Goal: Information Seeking & Learning: Learn about a topic

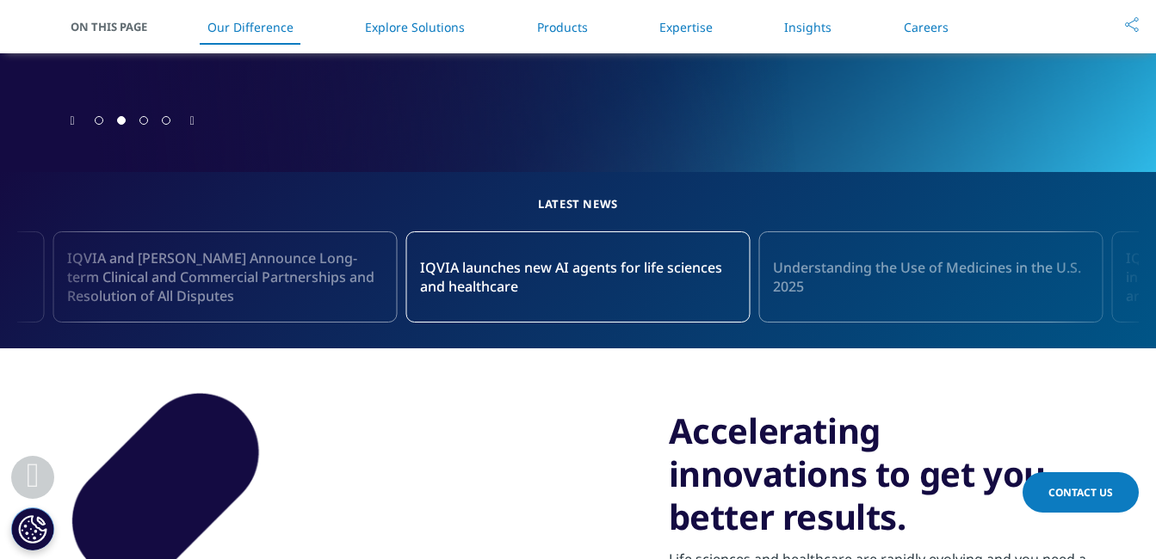
scroll to position [947, 0]
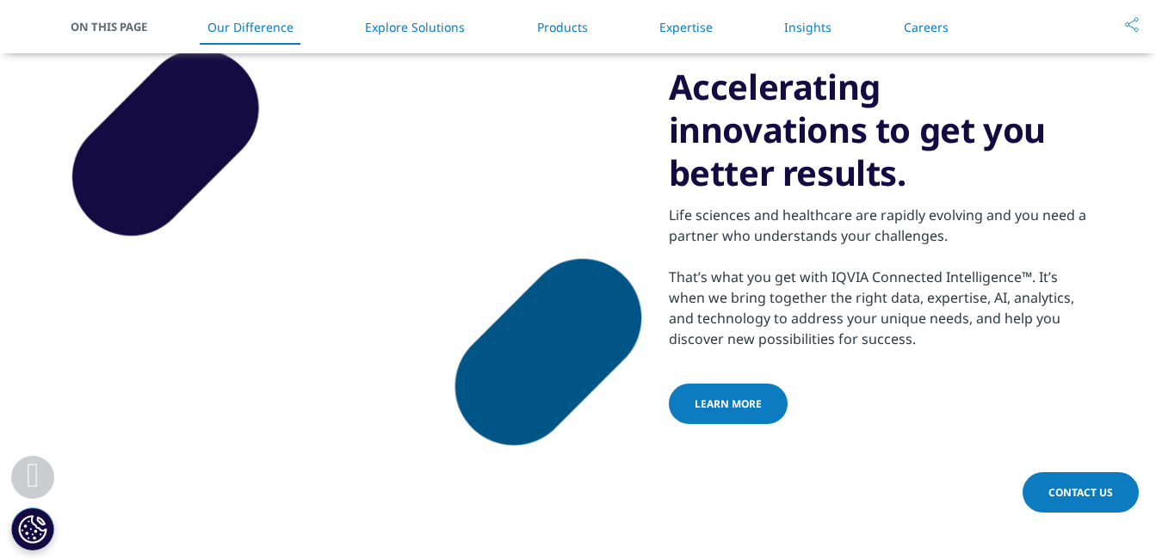
click at [567, 34] on link "Products" at bounding box center [562, 27] width 51 height 16
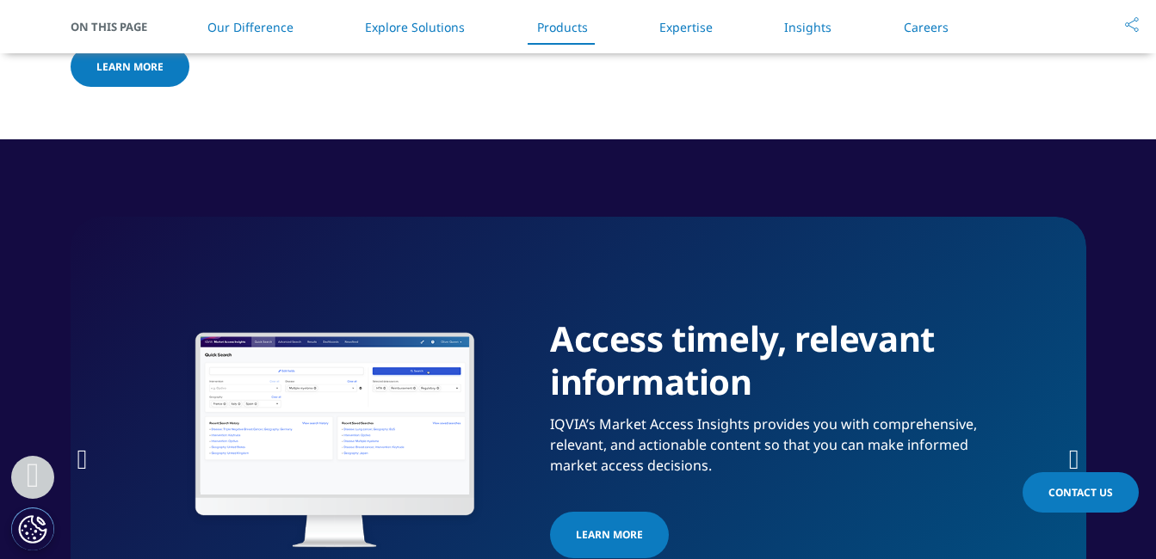
scroll to position [2089, 0]
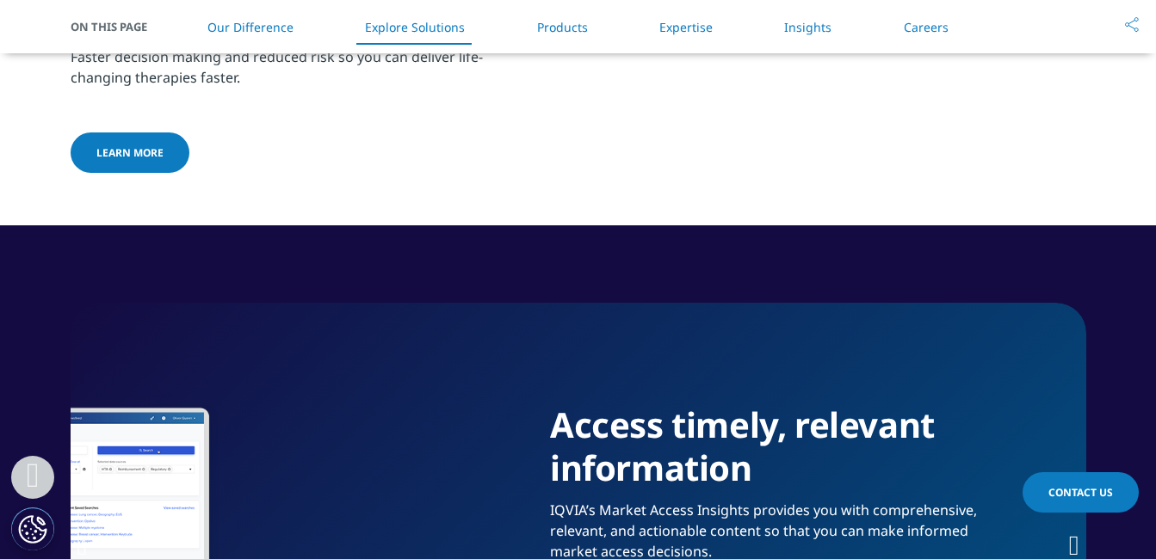
click at [414, 29] on link "Explore Solutions" at bounding box center [415, 27] width 100 height 16
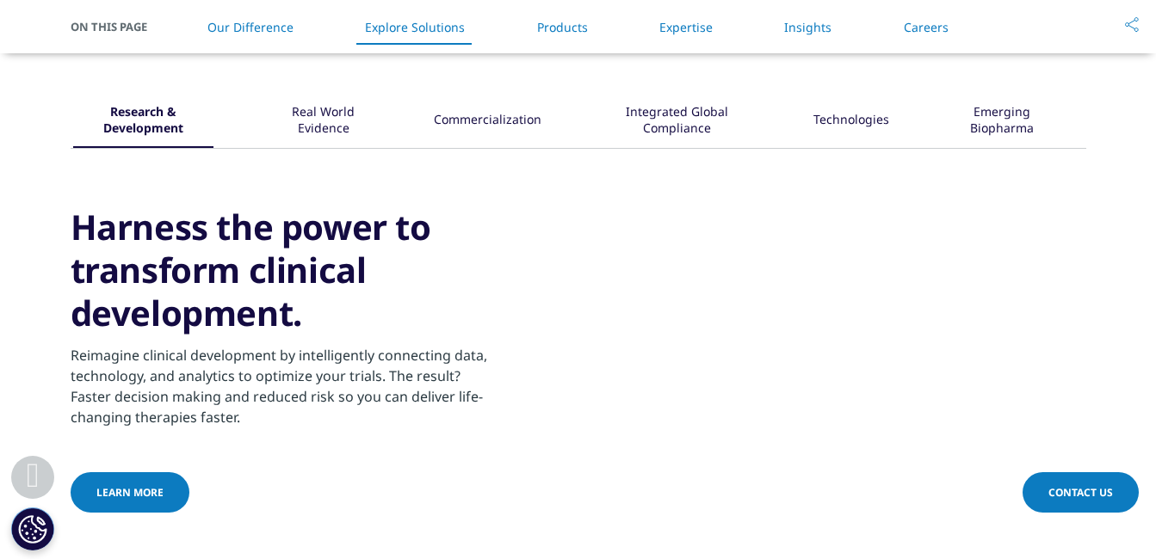
scroll to position [1747, 0]
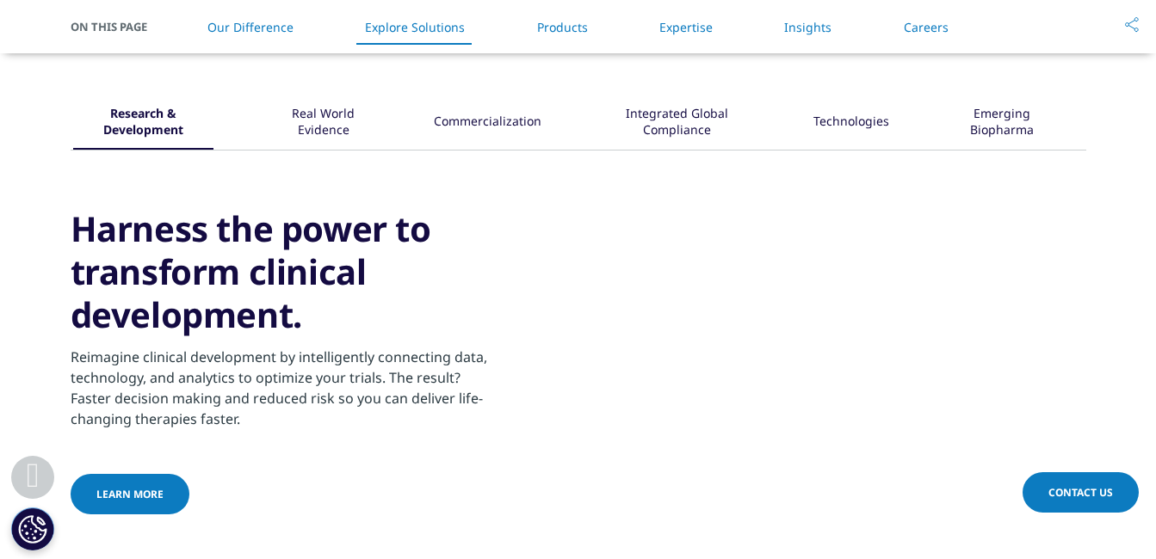
click at [312, 121] on div "Real World Evidence" at bounding box center [323, 122] width 111 height 53
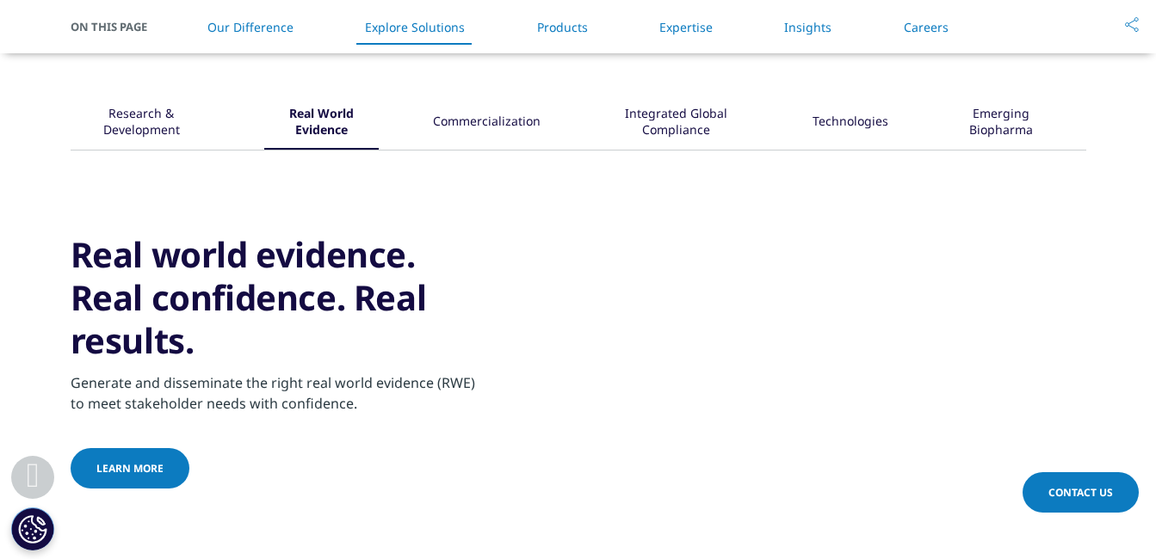
click at [485, 119] on div "Commercialization" at bounding box center [487, 122] width 108 height 53
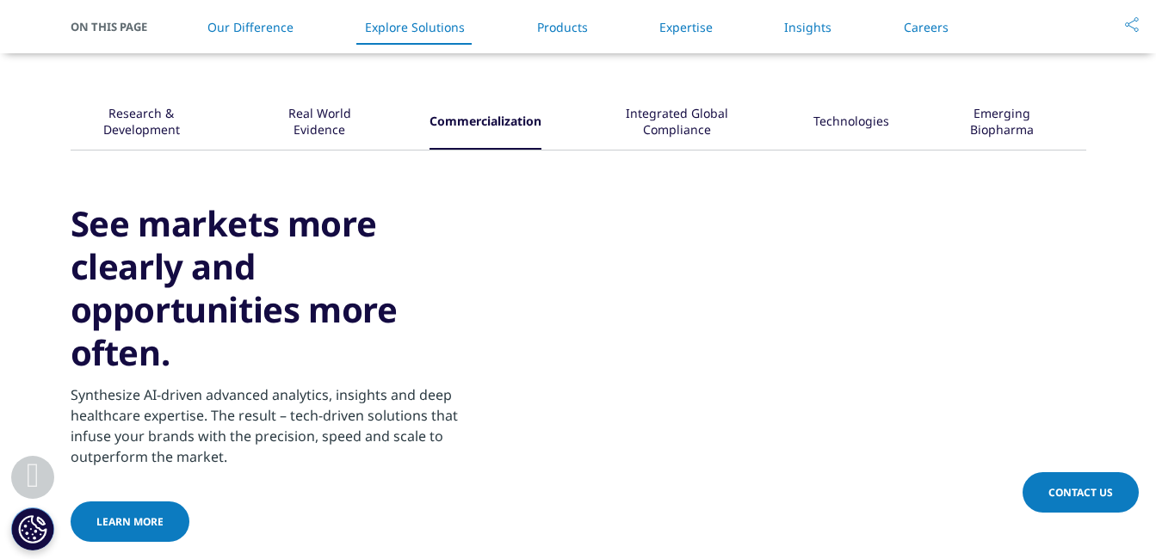
click at [687, 120] on div "Integrated Global Compliance" at bounding box center [678, 122] width 164 height 53
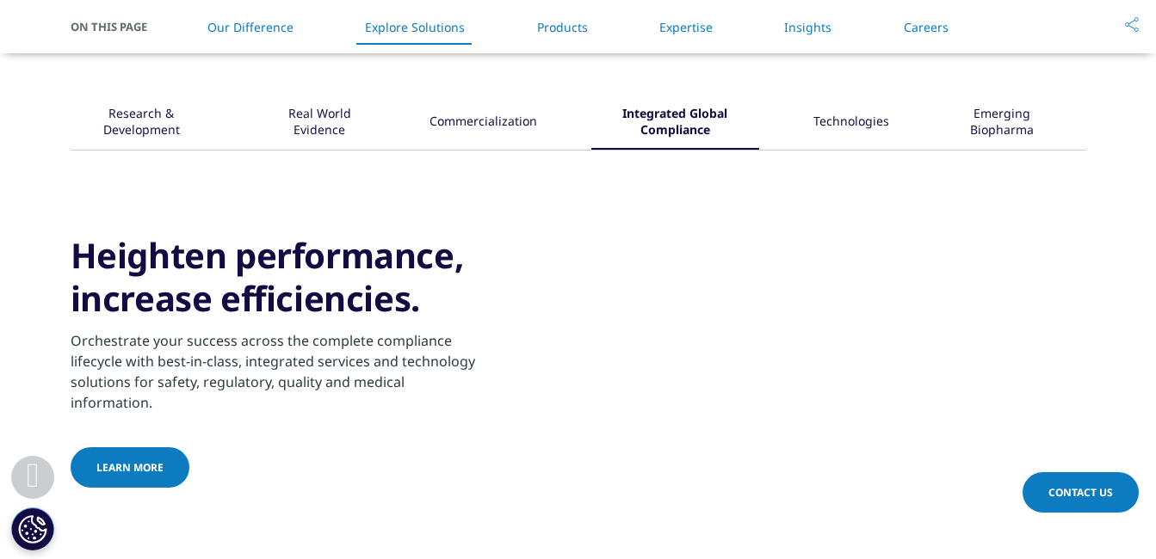
click at [868, 131] on div "Technologies" at bounding box center [851, 122] width 76 height 53
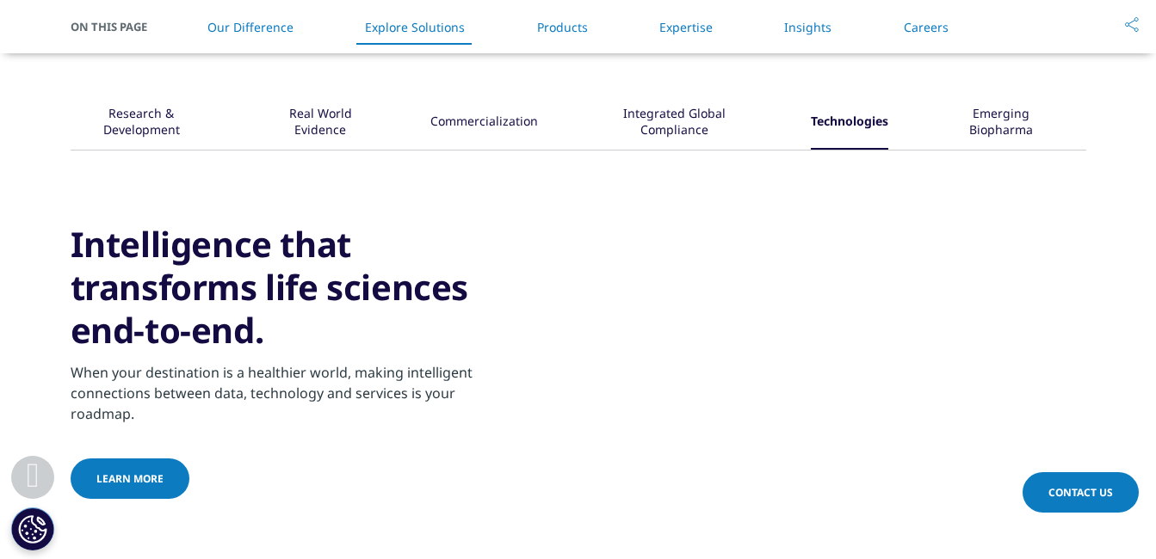
click at [996, 133] on div "Emerging Biopharma" at bounding box center [1000, 122] width 117 height 53
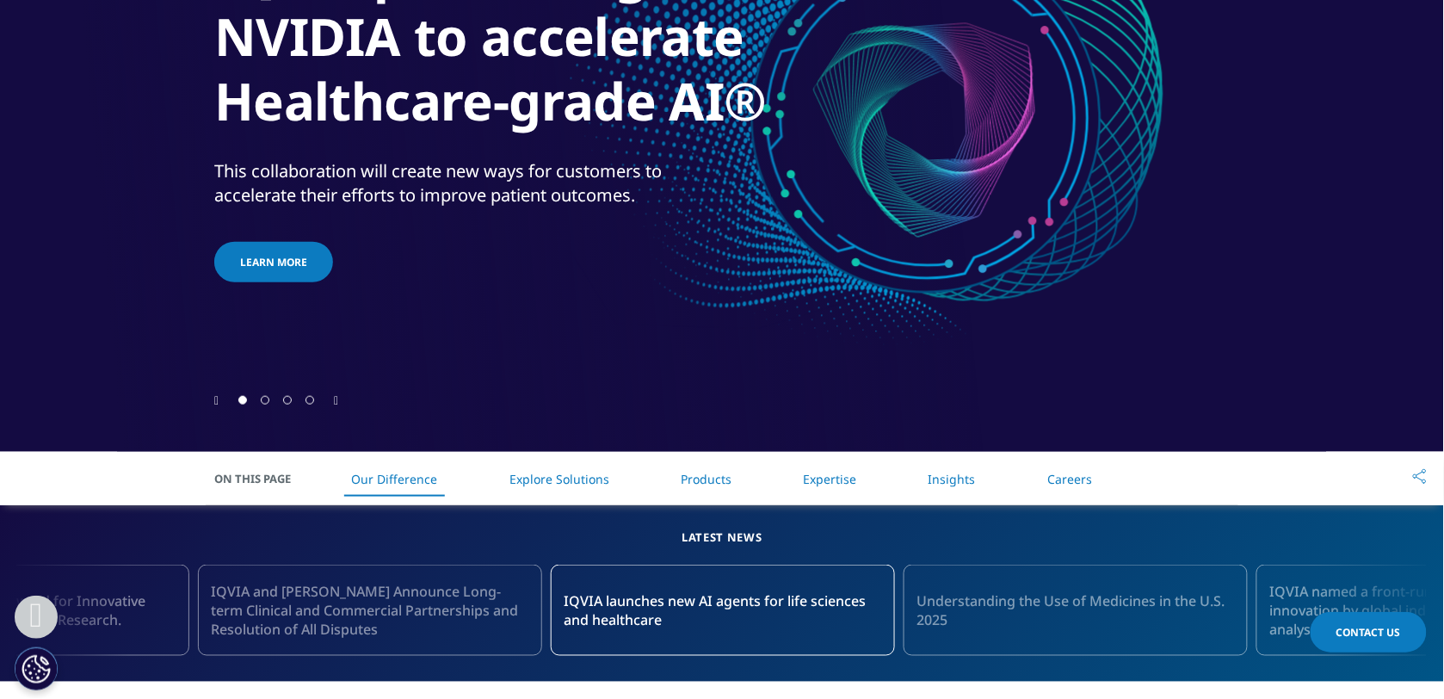
scroll to position [645, 0]
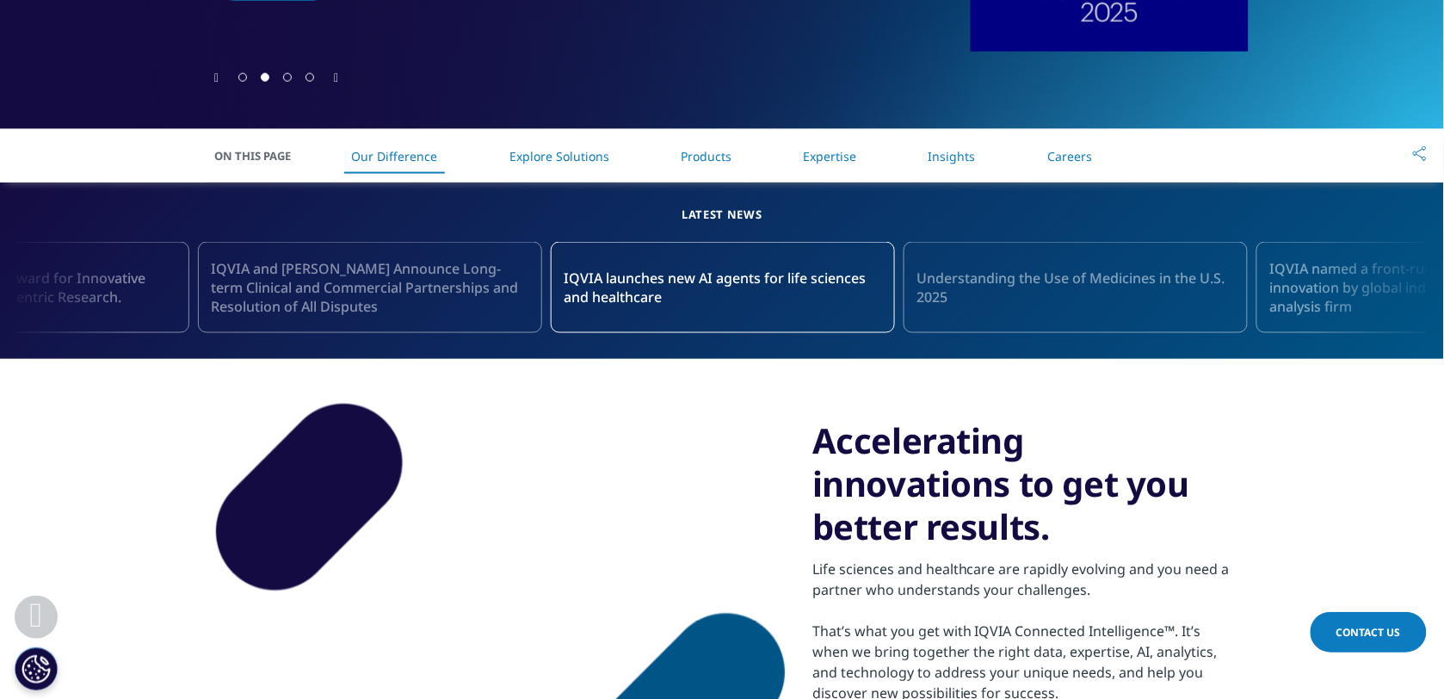
click at [531, 157] on link "Explore Solutions" at bounding box center [559, 156] width 100 height 16
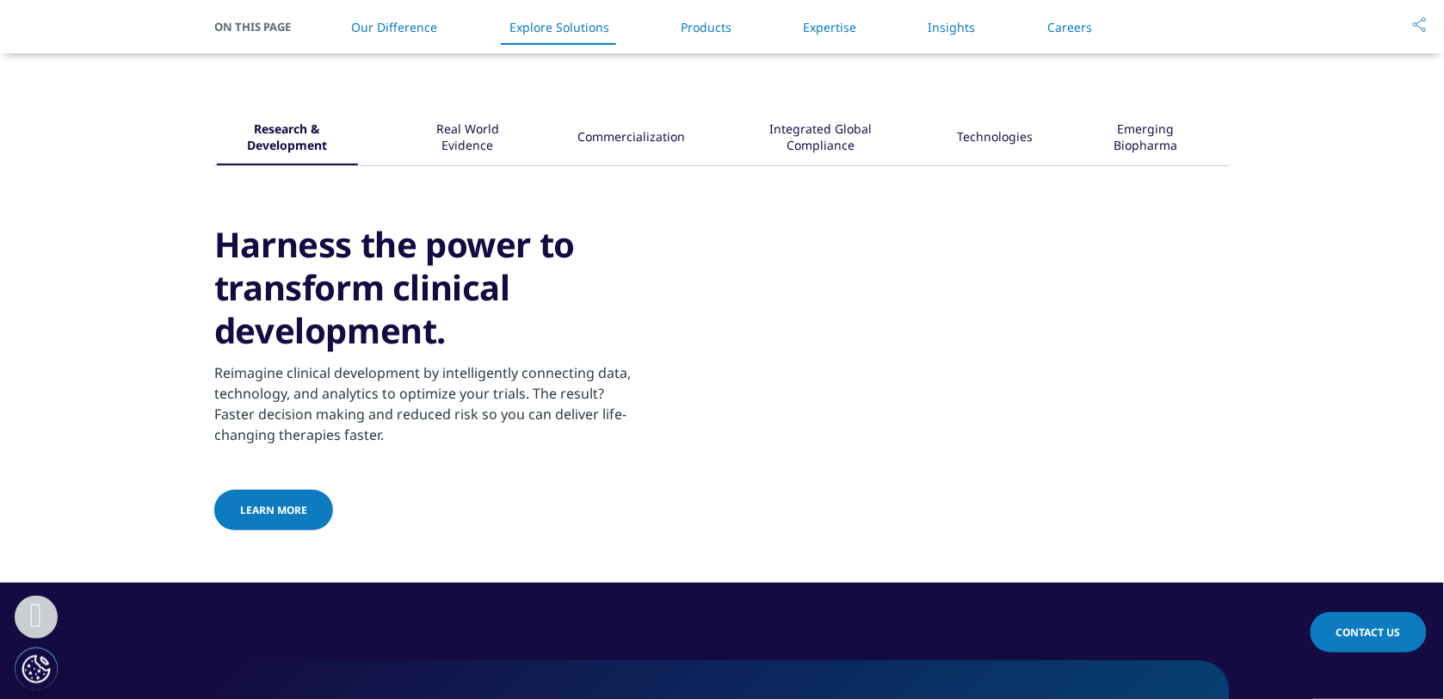
scroll to position [1747, 0]
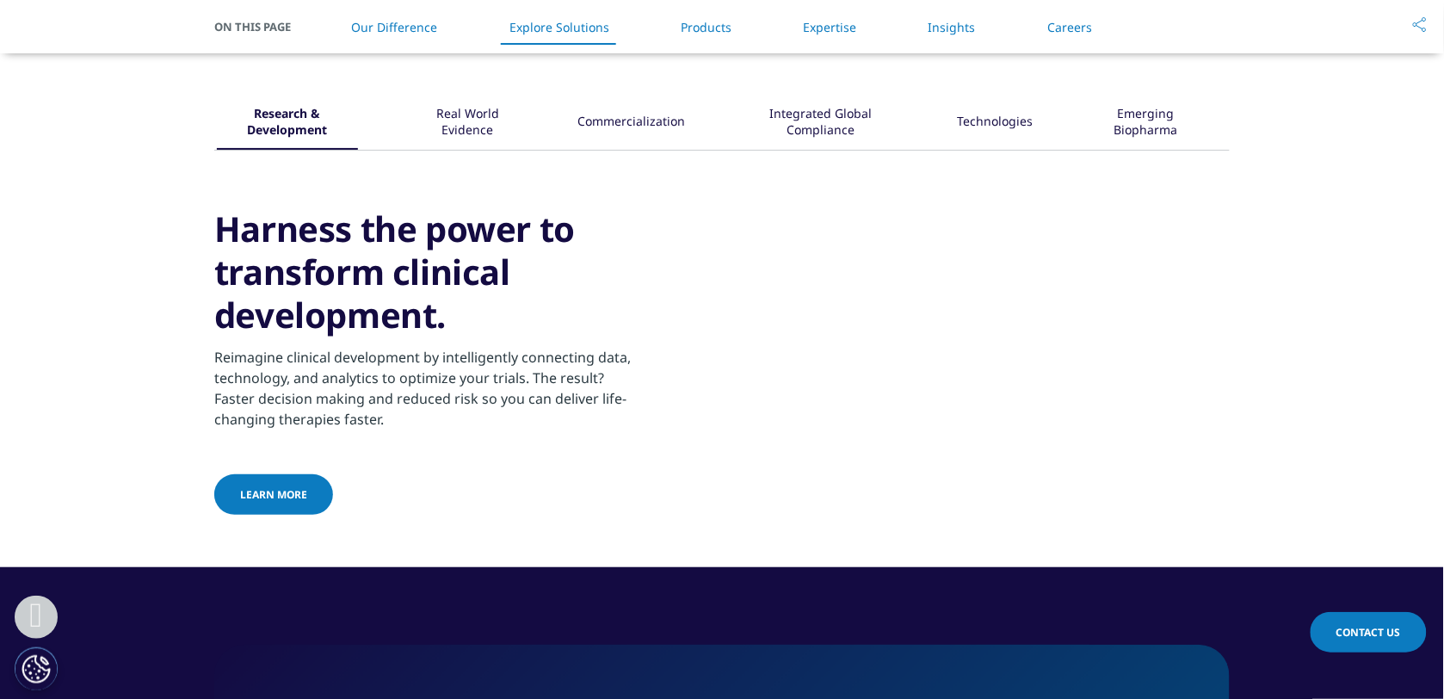
click at [287, 484] on link "Learn More" at bounding box center [273, 494] width 119 height 40
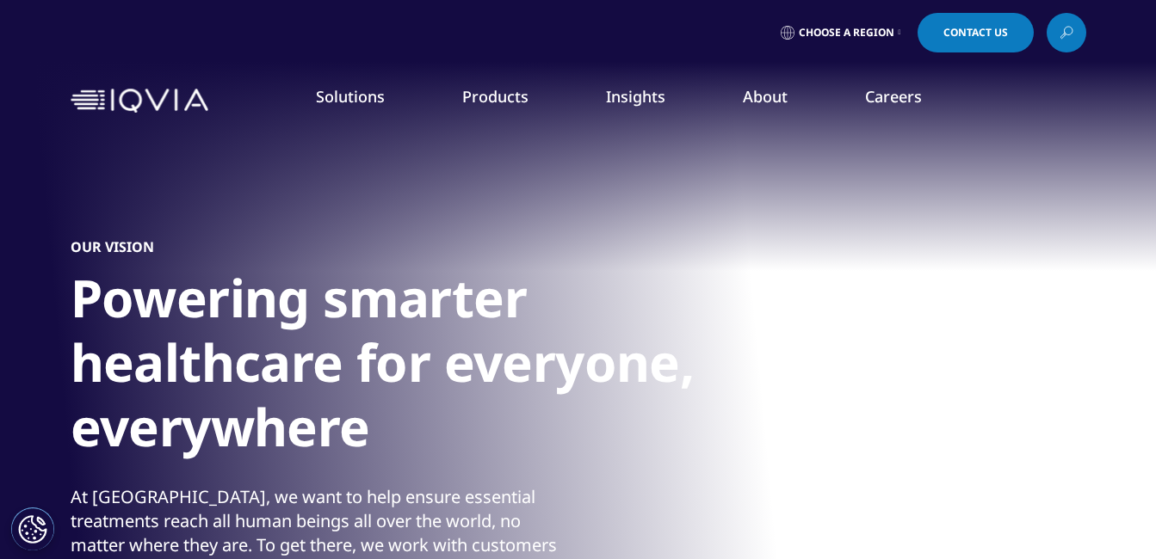
click at [767, 89] on link "About" at bounding box center [765, 96] width 45 height 21
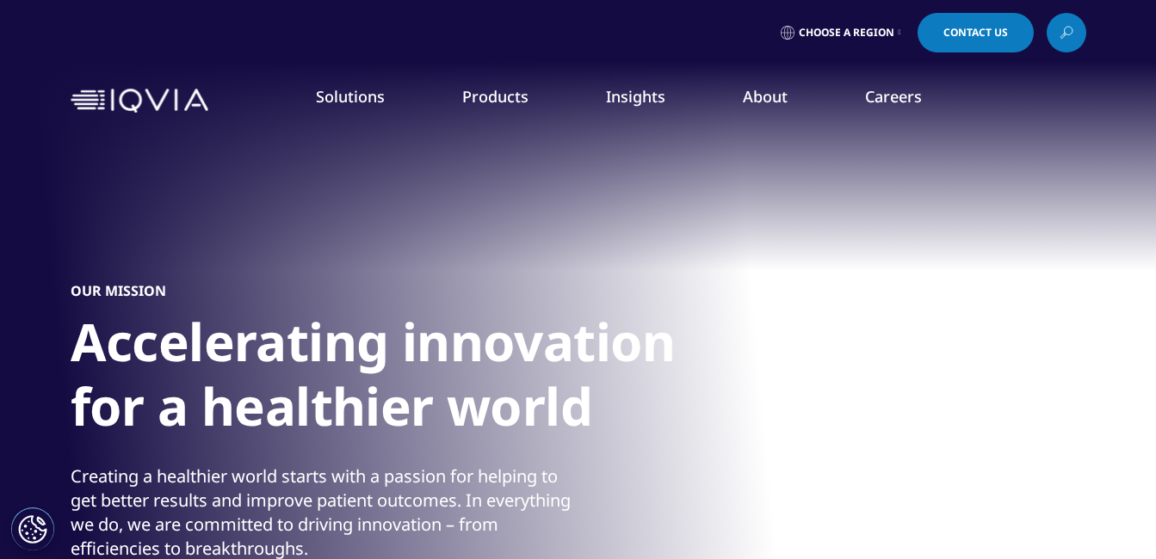
click at [771, 92] on link "About" at bounding box center [765, 96] width 45 height 21
click at [372, 191] on h5 "WHO WE ARE" at bounding box center [442, 197] width 269 height 35
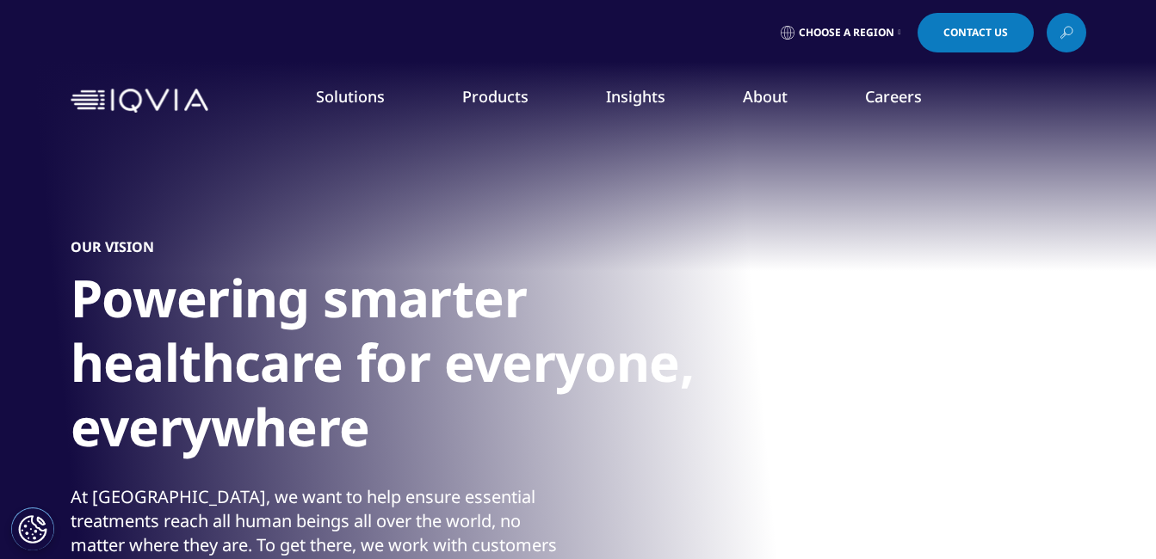
click at [348, 225] on link "Our Story" at bounding box center [449, 231] width 282 height 19
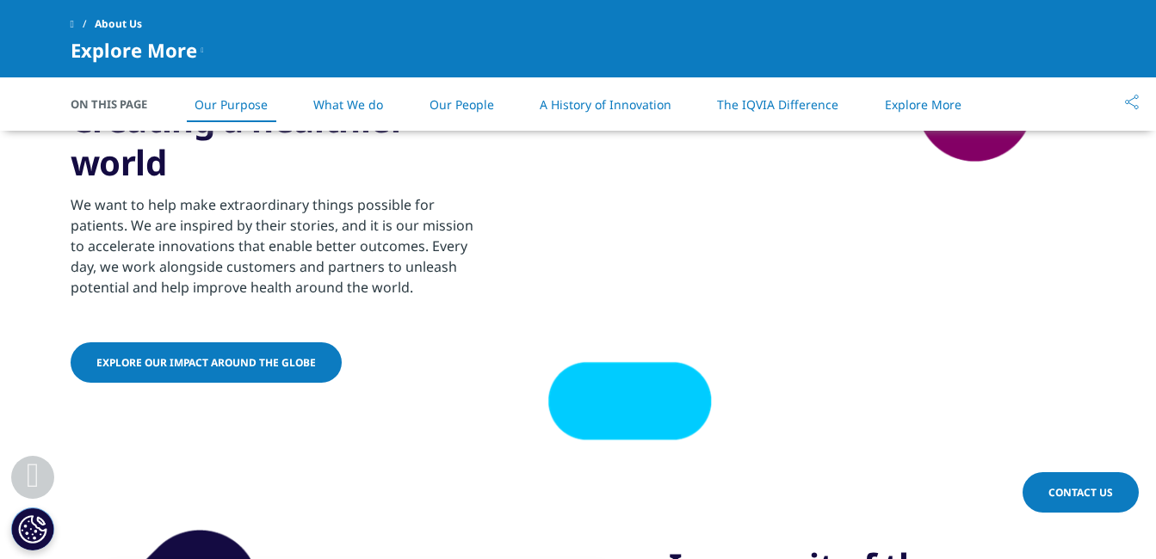
scroll to position [1033, 0]
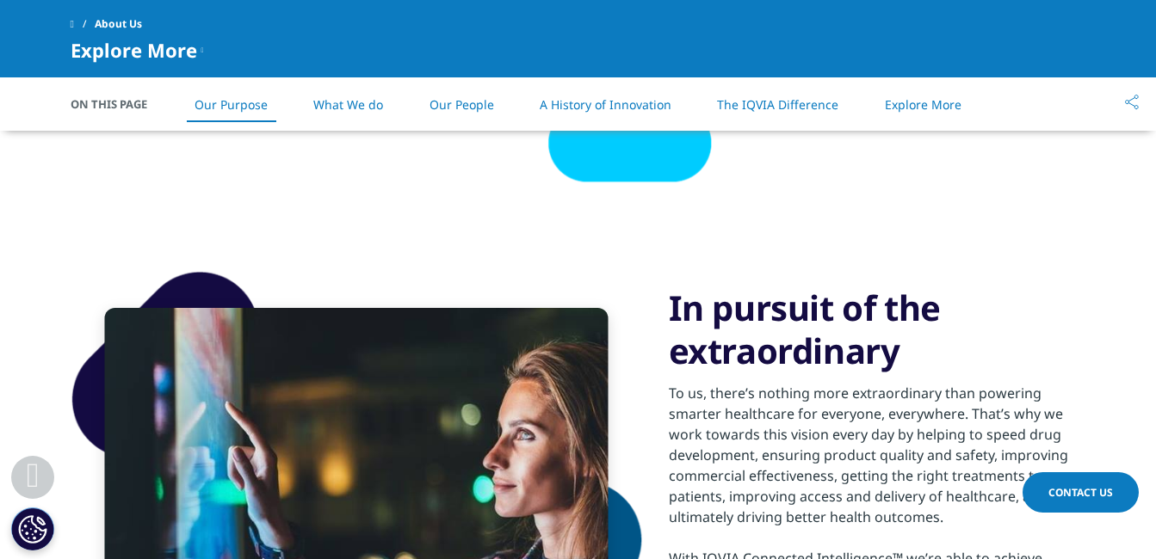
click at [360, 107] on link "What We do" at bounding box center [348, 104] width 70 height 16
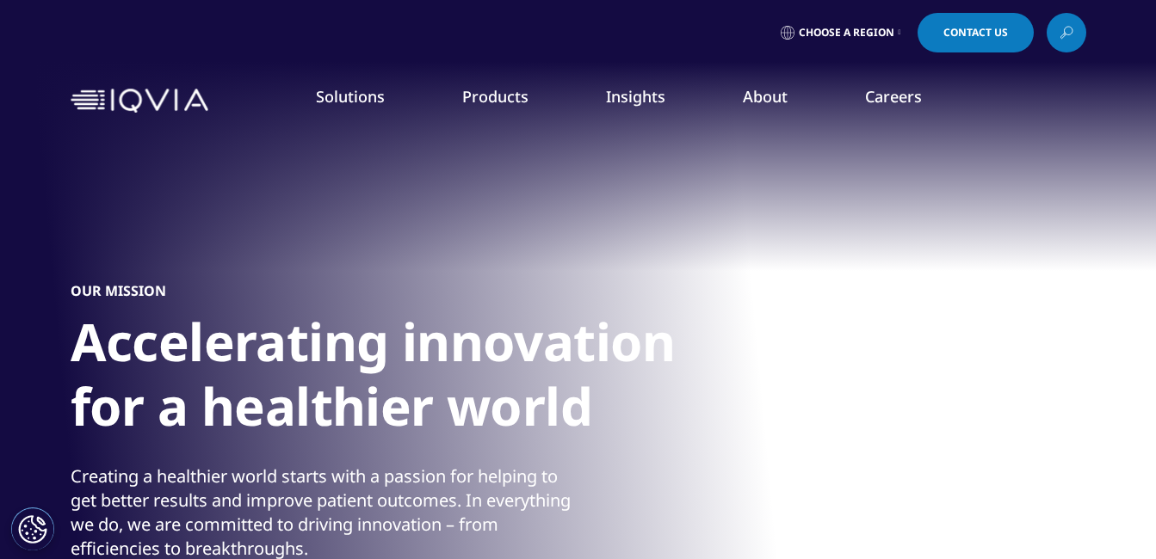
drag, startPoint x: 135, startPoint y: 99, endPoint x: 167, endPoint y: 202, distance: 108.1
click at [135, 99] on img at bounding box center [140, 101] width 138 height 25
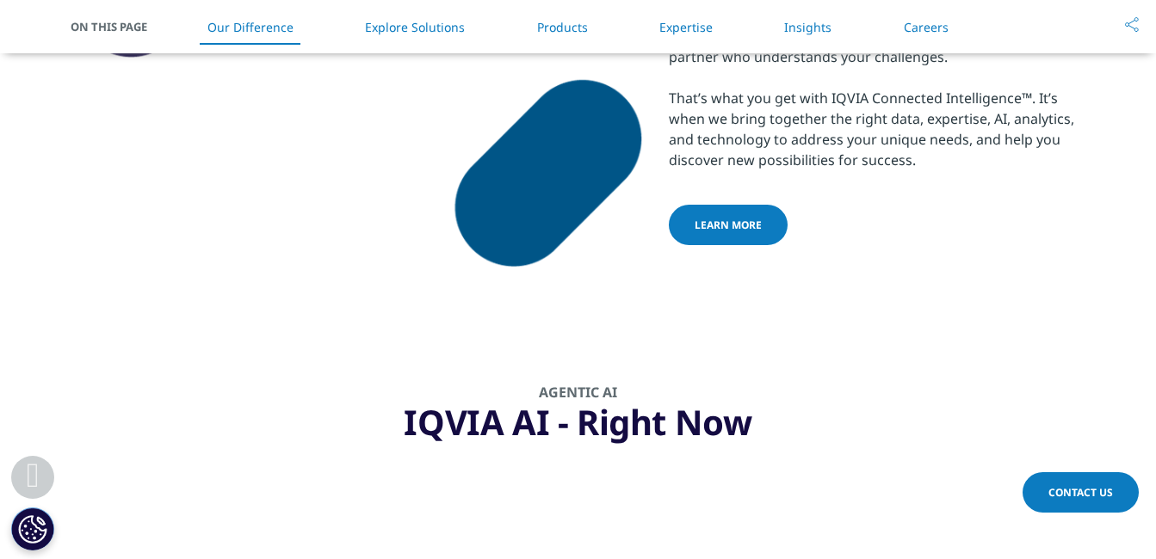
scroll to position [1040, 0]
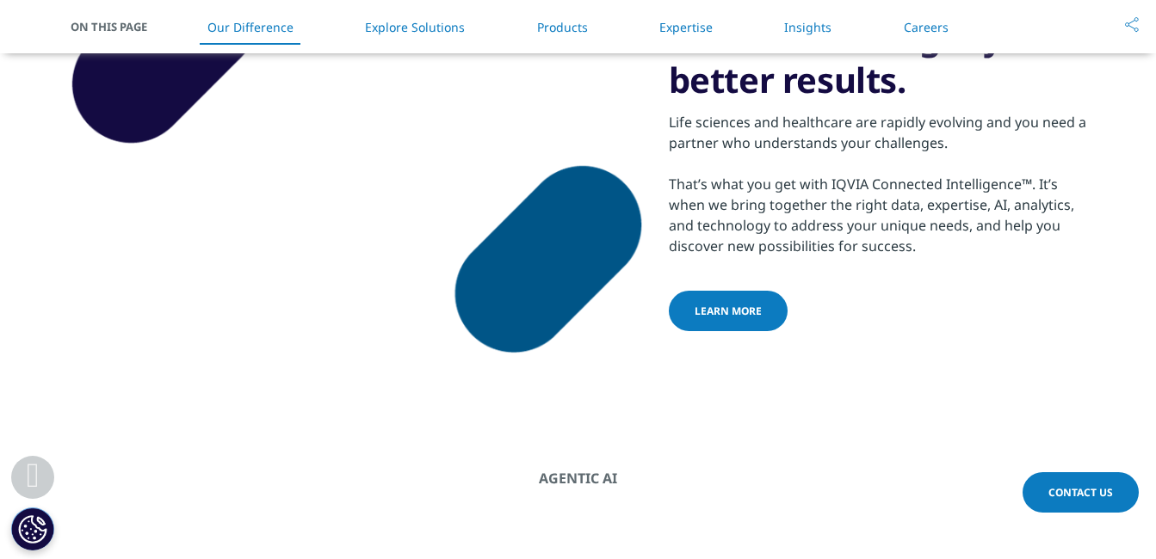
click at [727, 317] on span "Learn more" at bounding box center [728, 311] width 67 height 15
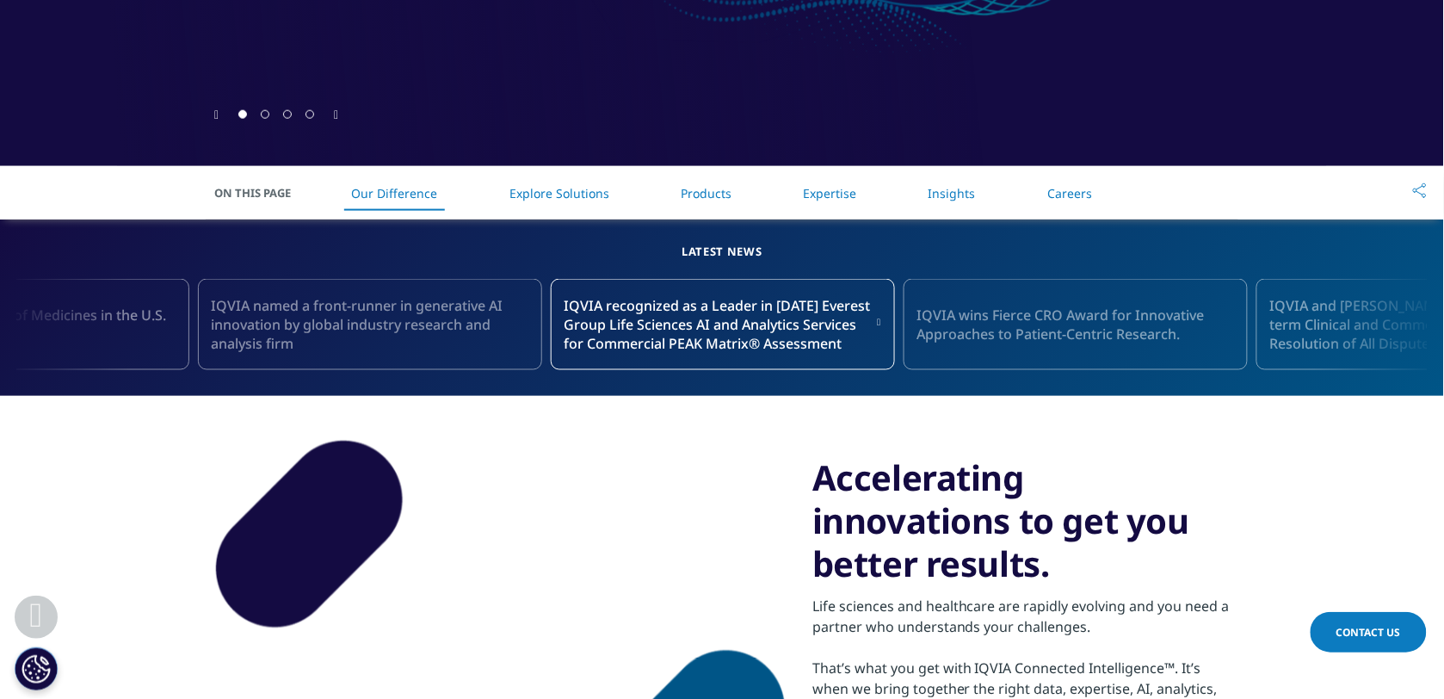
scroll to position [393, 0]
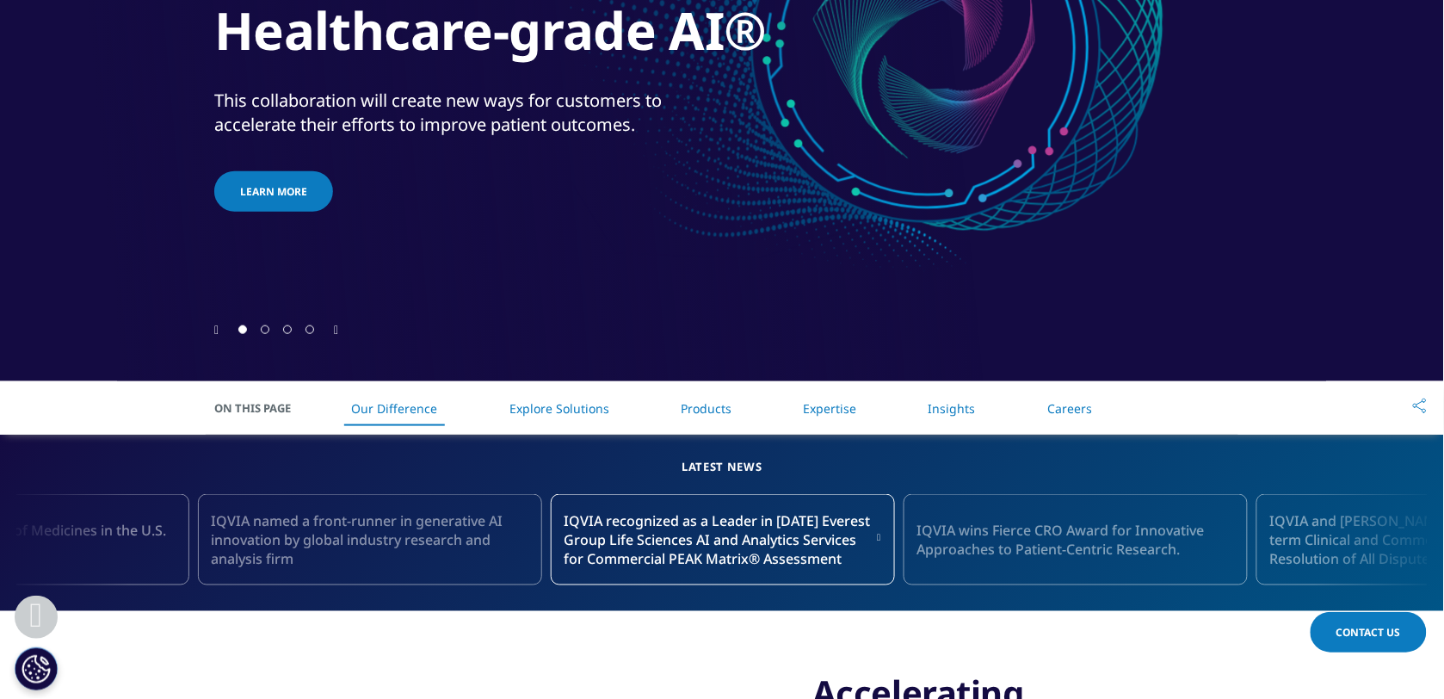
click at [712, 418] on li "Products" at bounding box center [706, 408] width 85 height 51
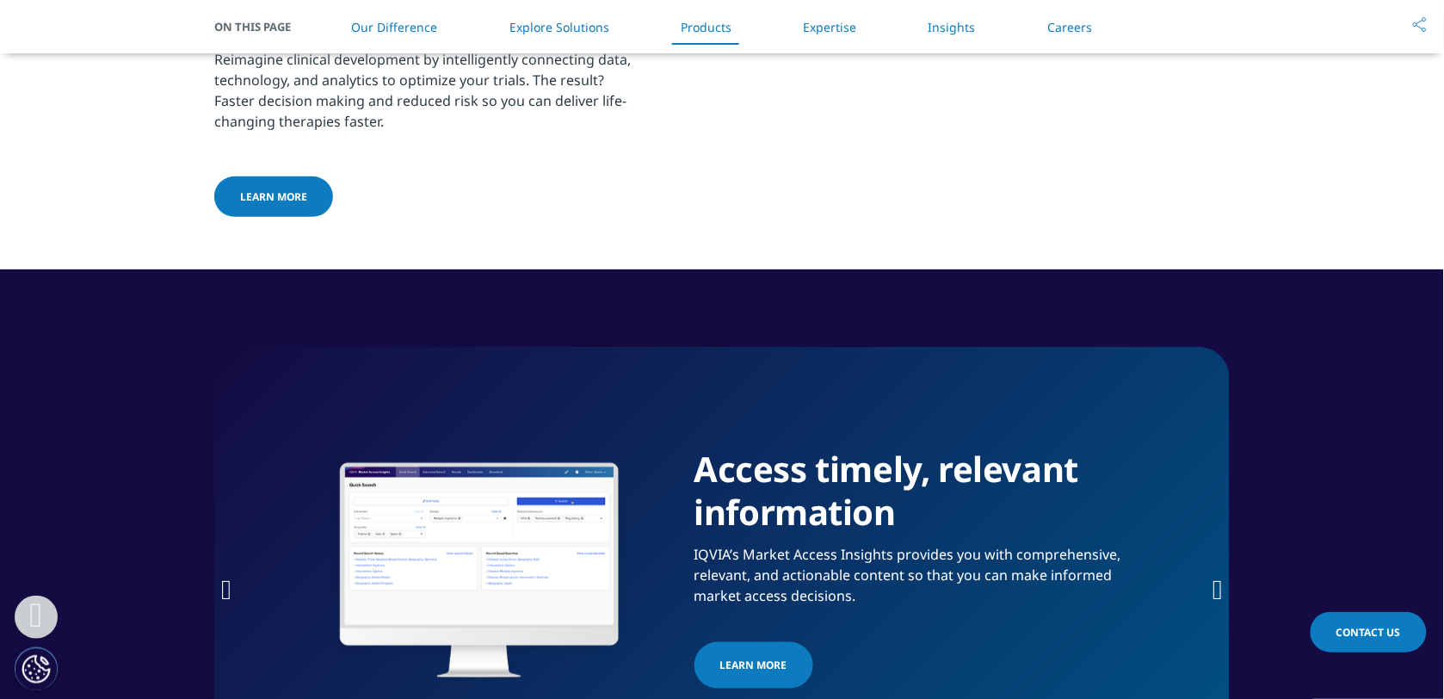
scroll to position [2260, 0]
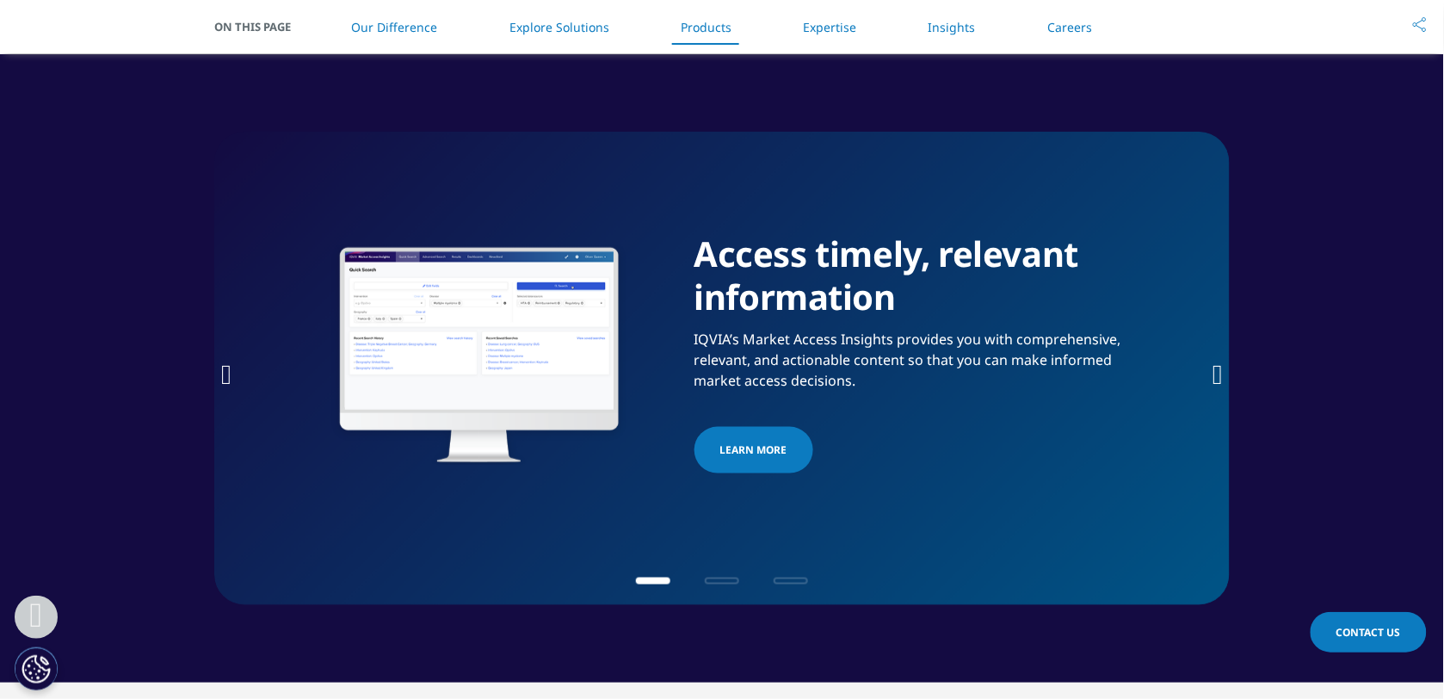
click at [714, 34] on link "Products" at bounding box center [706, 27] width 51 height 16
click at [1155, 374] on icon "Next slide" at bounding box center [1218, 375] width 10 height 28
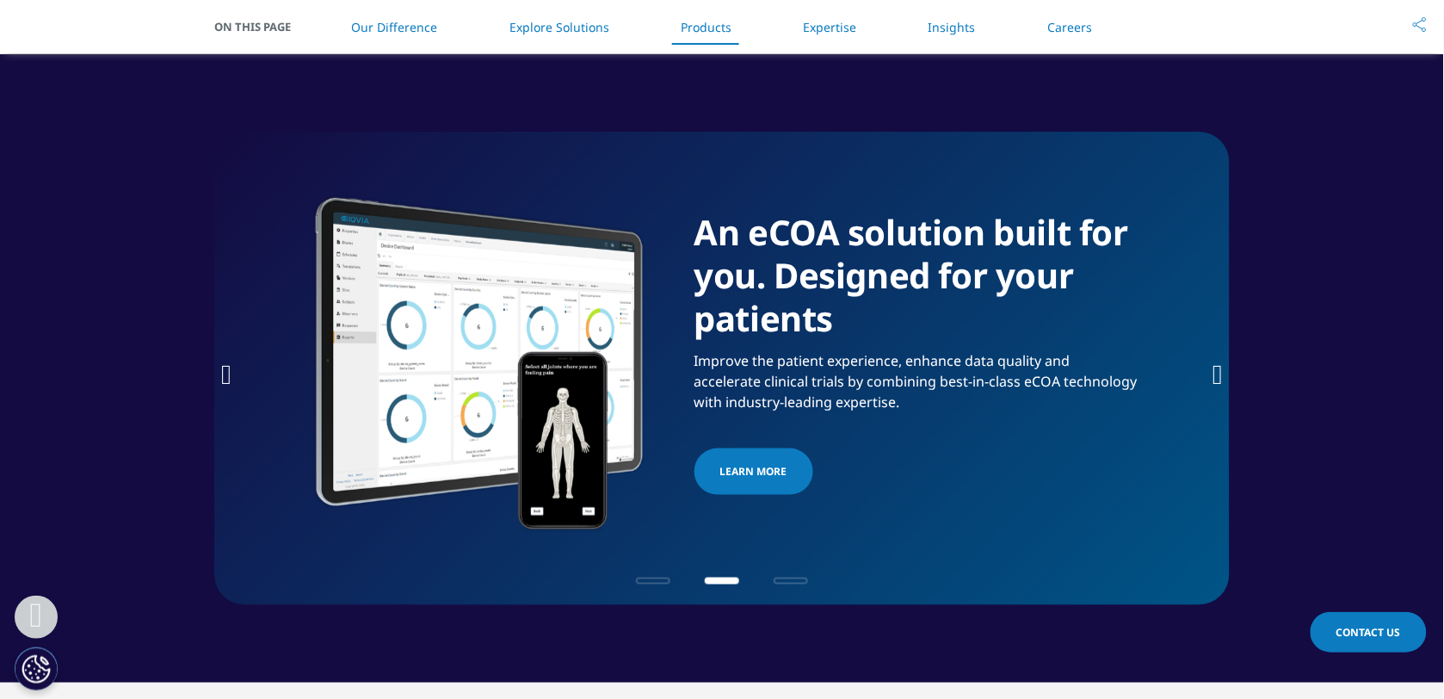
click at [1155, 374] on icon "Next slide" at bounding box center [1218, 375] width 10 height 28
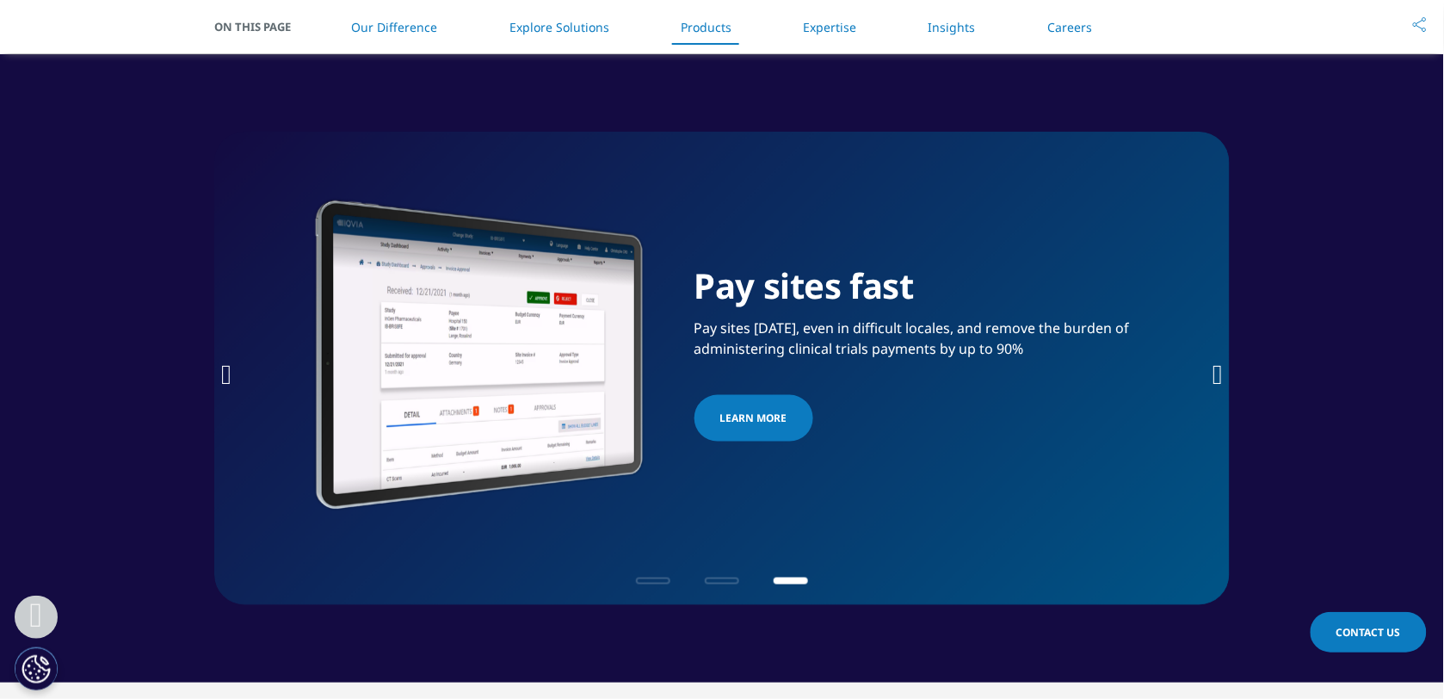
click at [1155, 374] on icon "Next slide" at bounding box center [1218, 375] width 10 height 28
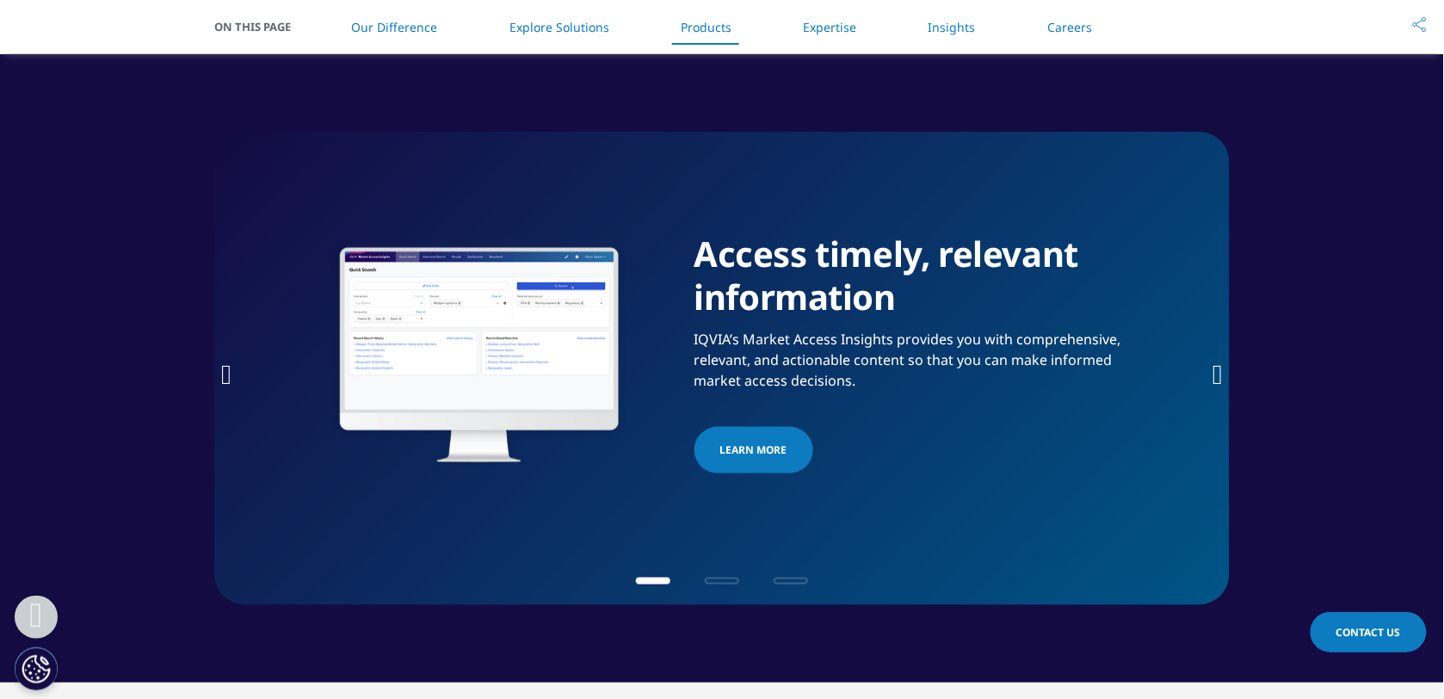
click at [229, 373] on icon "Previous slide" at bounding box center [226, 375] width 10 height 28
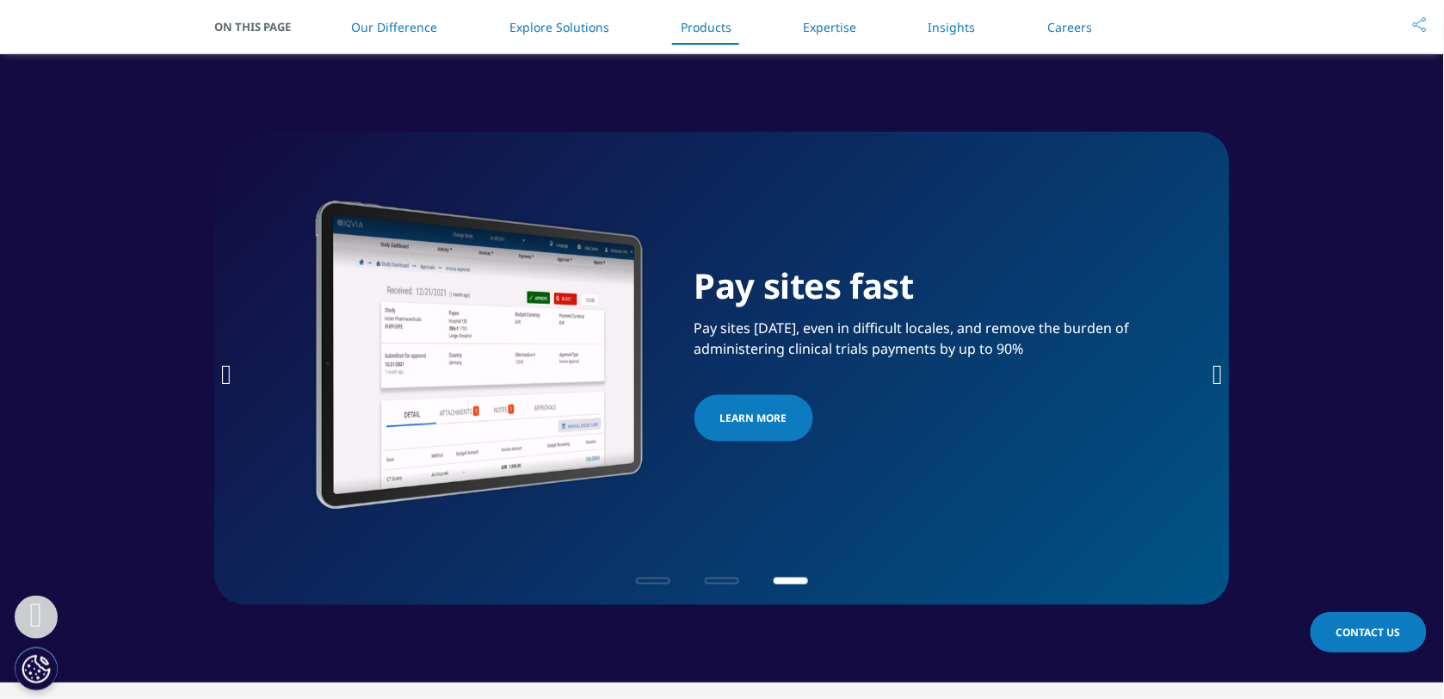
click at [1155, 371] on icon "Next slide" at bounding box center [1218, 375] width 10 height 28
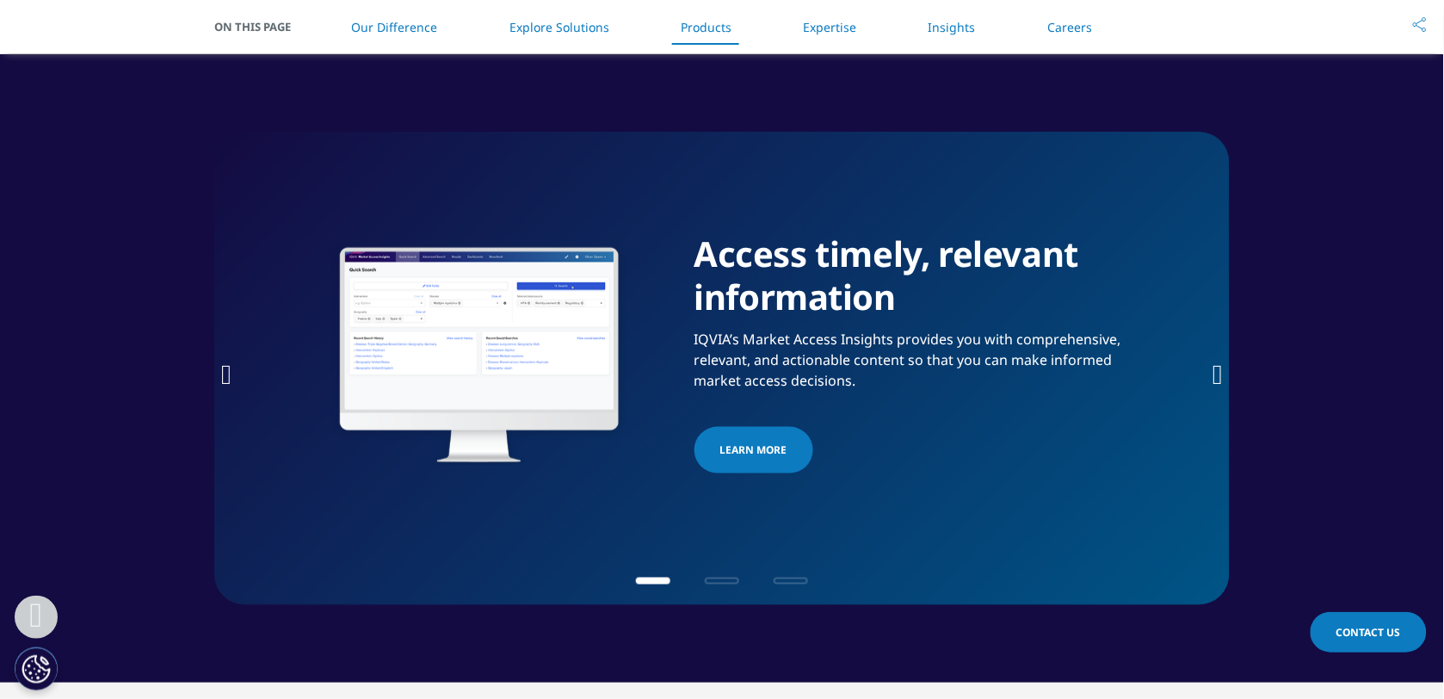
click at [1155, 371] on icon "Next slide" at bounding box center [1218, 375] width 10 height 28
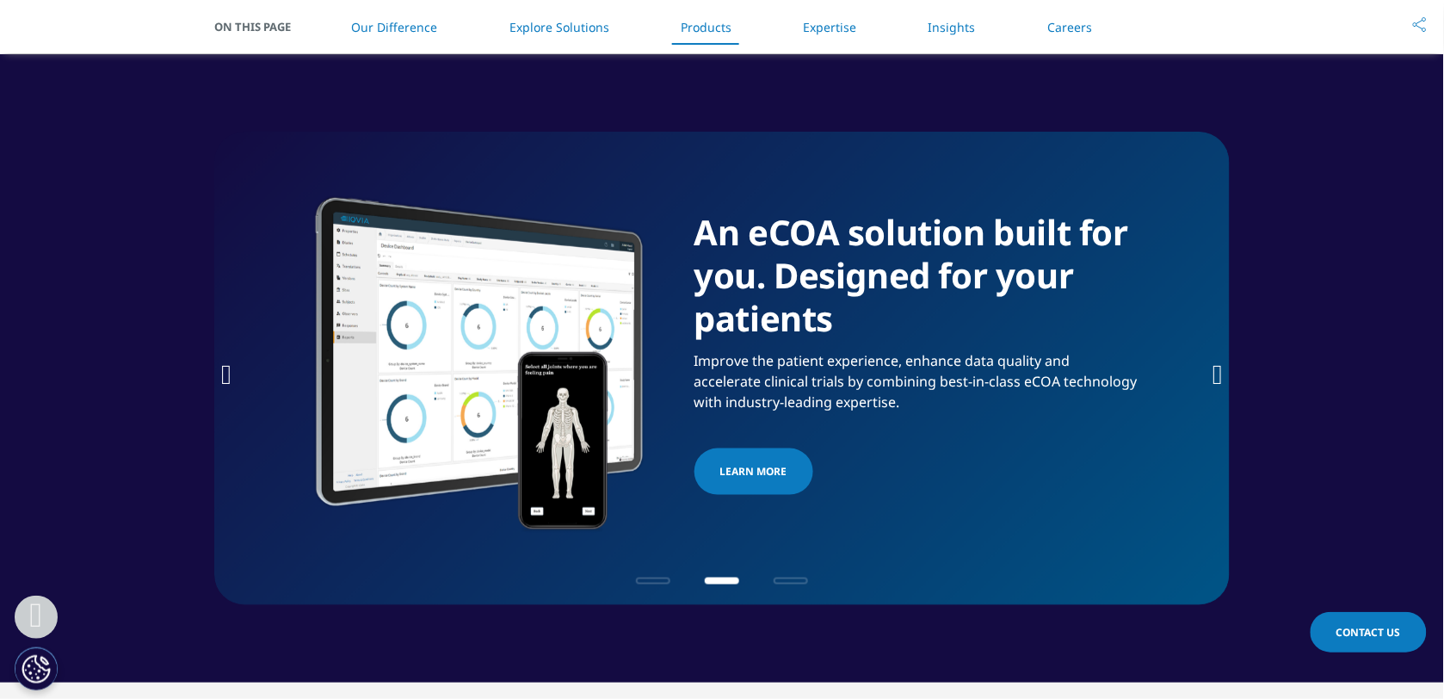
click at [1155, 370] on icon "Next slide" at bounding box center [1218, 375] width 10 height 28
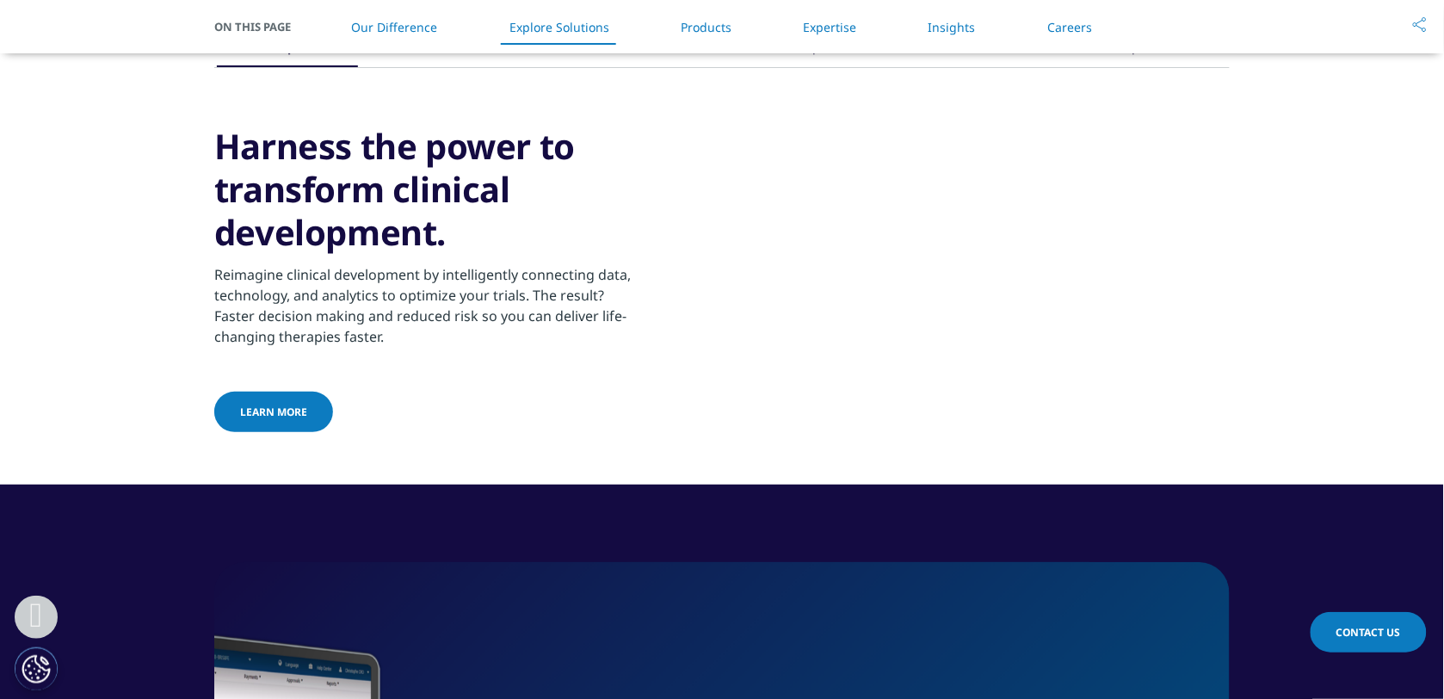
scroll to position [1507, 0]
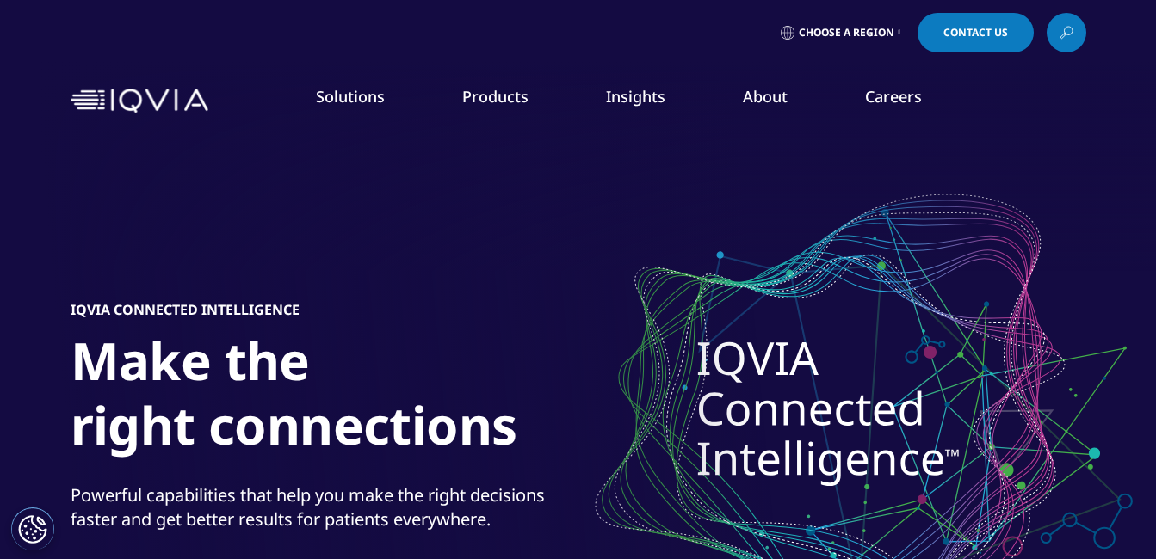
drag, startPoint x: 337, startPoint y: 267, endPoint x: 330, endPoint y: 327, distance: 60.7
click at [337, 267] on link "Our Impact" at bounding box center [449, 264] width 282 height 19
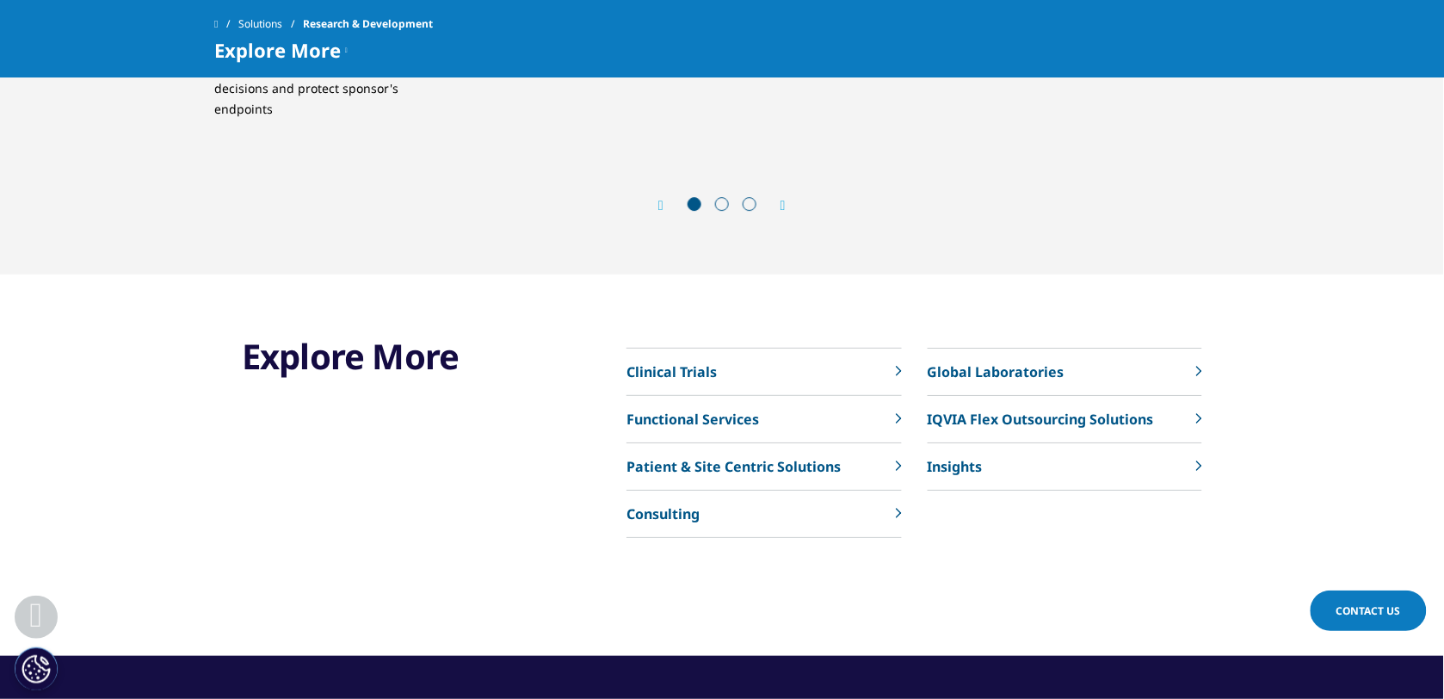
scroll to position [59, 0]
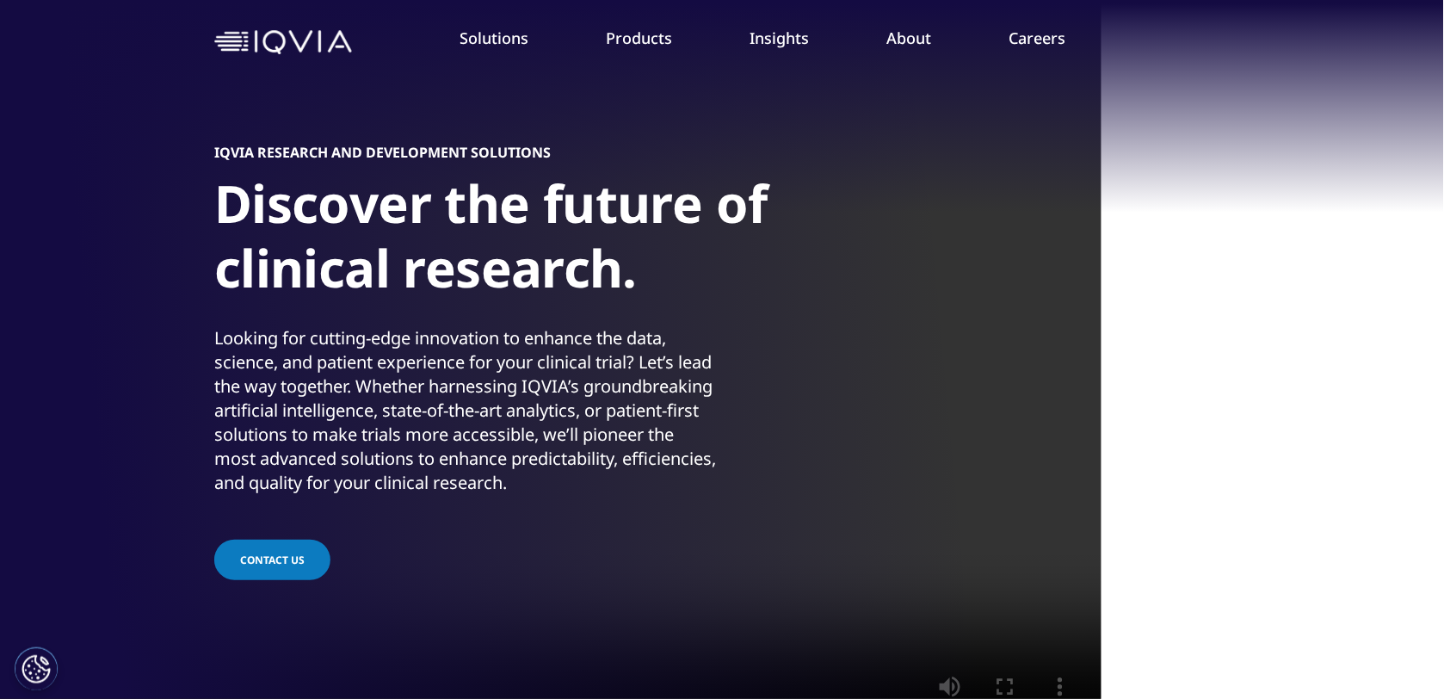
click at [509, 45] on link "Solutions" at bounding box center [494, 38] width 69 height 21
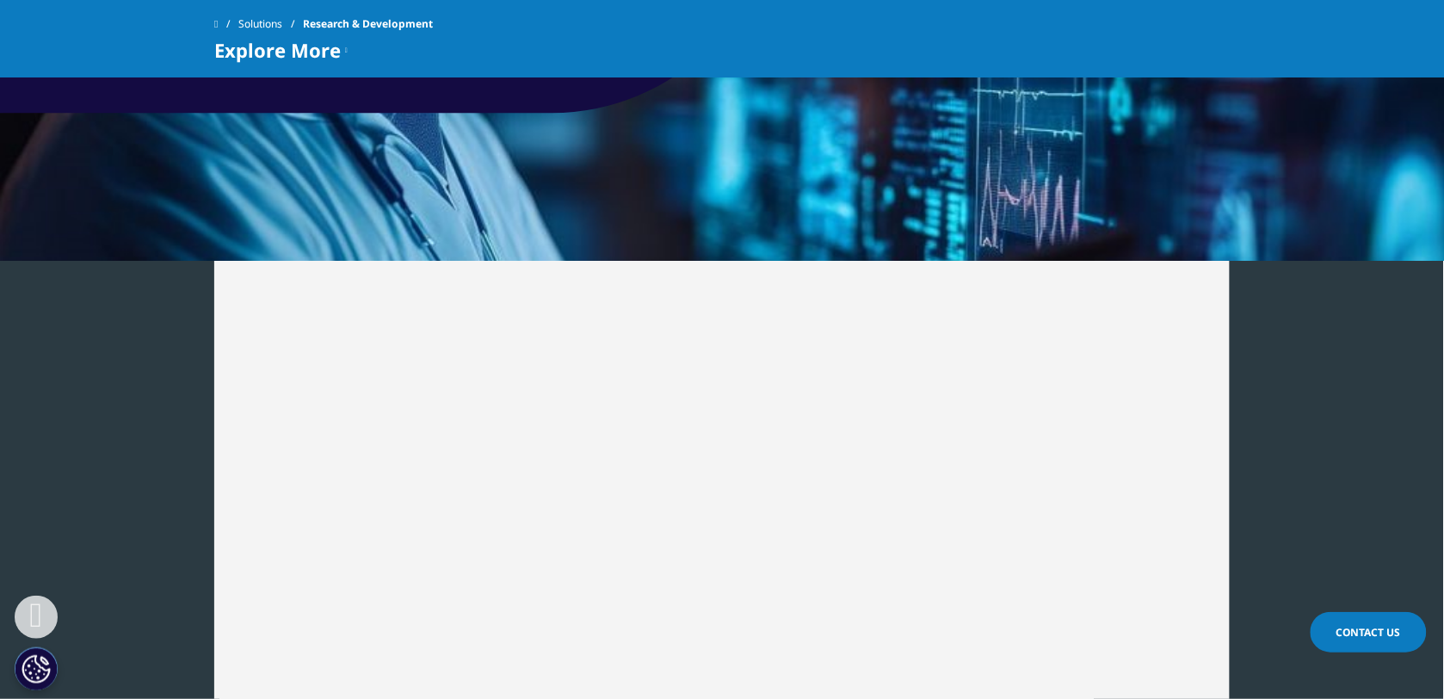
scroll to position [1829, 0]
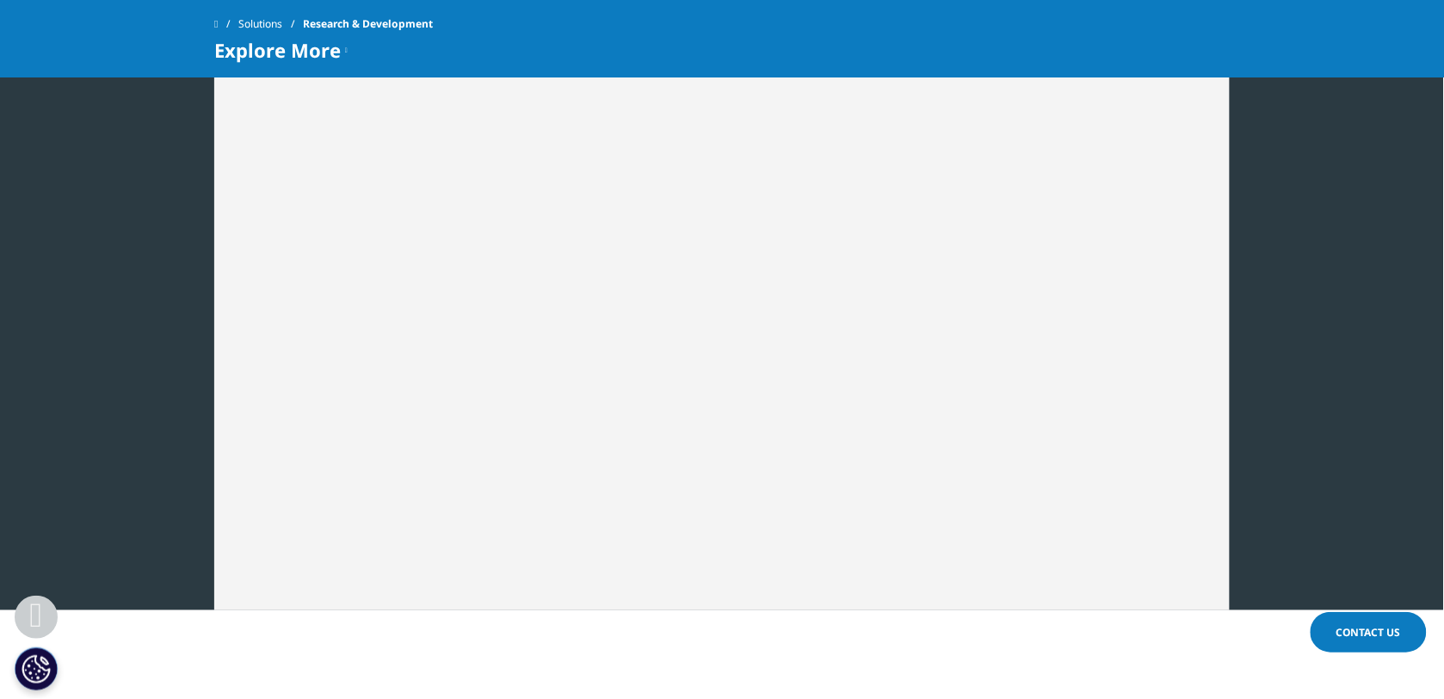
scroll to position [59, 0]
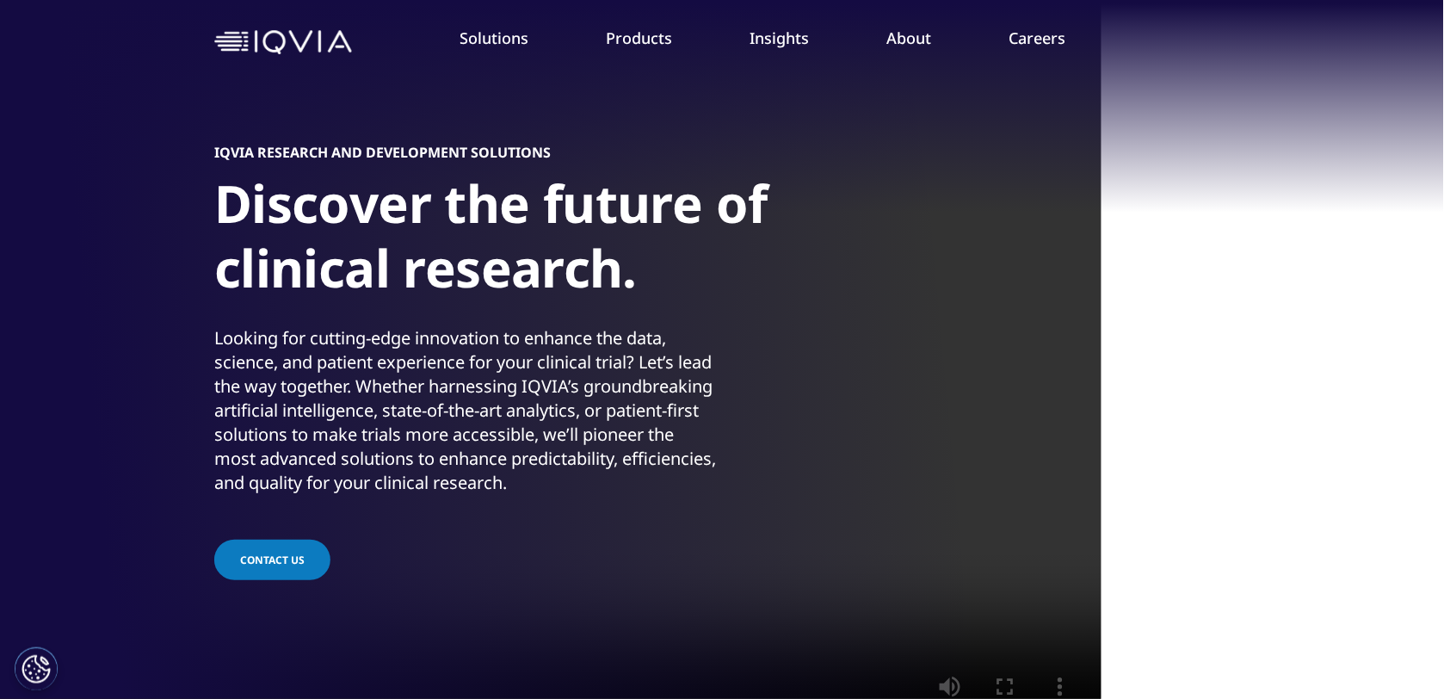
click at [785, 39] on link "Insights" at bounding box center [779, 38] width 59 height 21
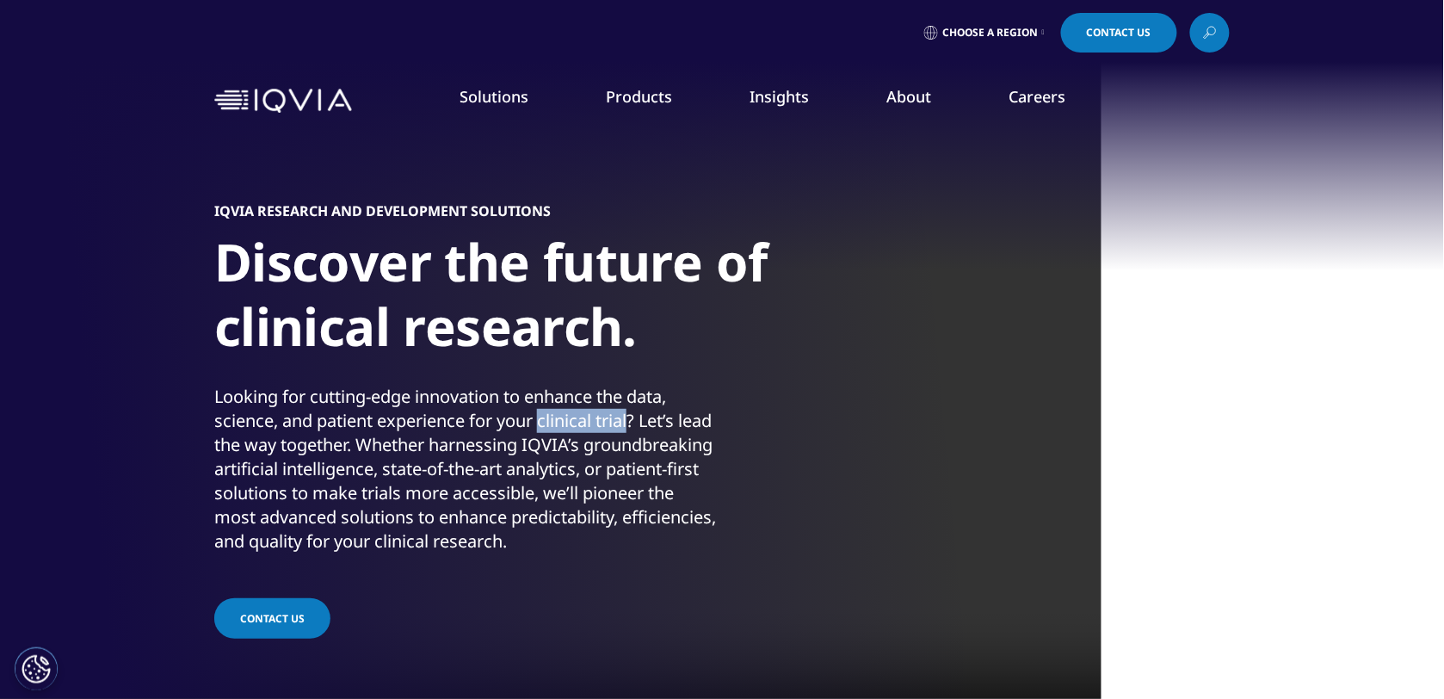
click at [1098, 36] on span "Contact Us" at bounding box center [1119, 33] width 65 height 10
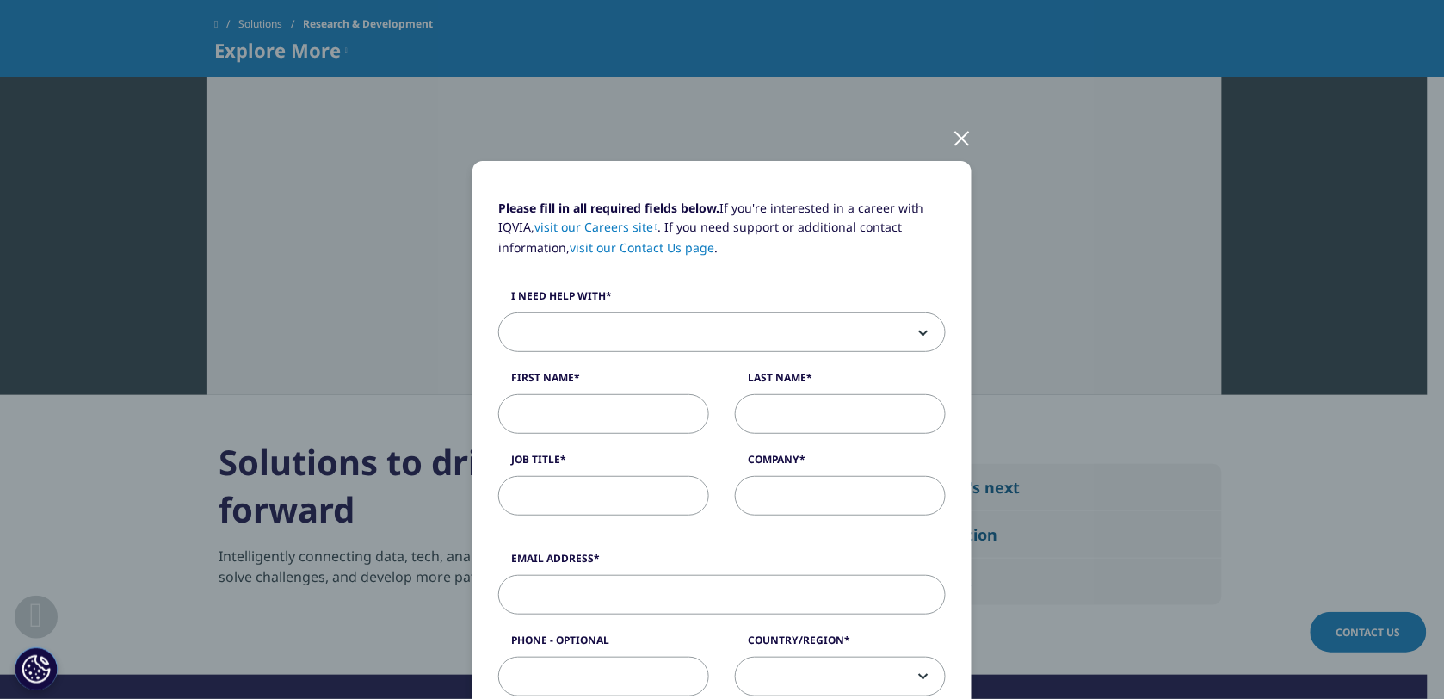
click at [954, 135] on div at bounding box center [962, 137] width 20 height 47
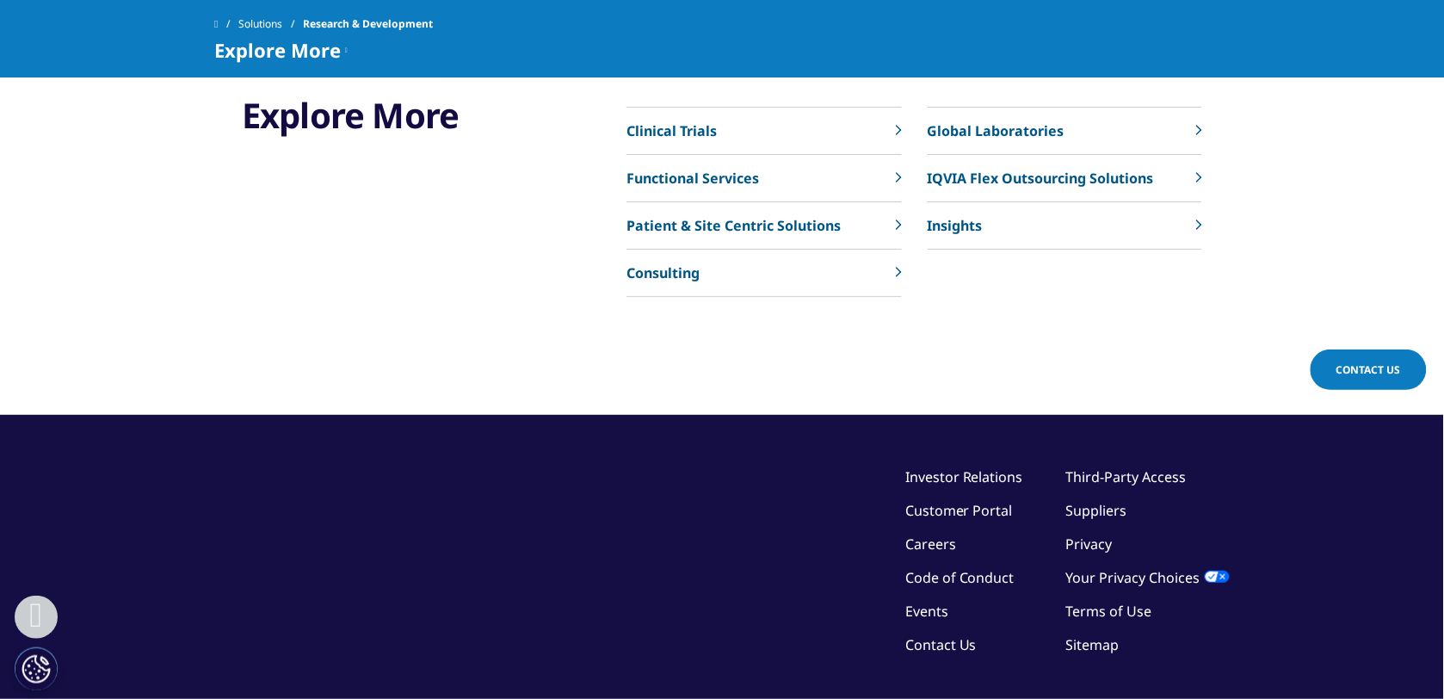
scroll to position [5838, 0]
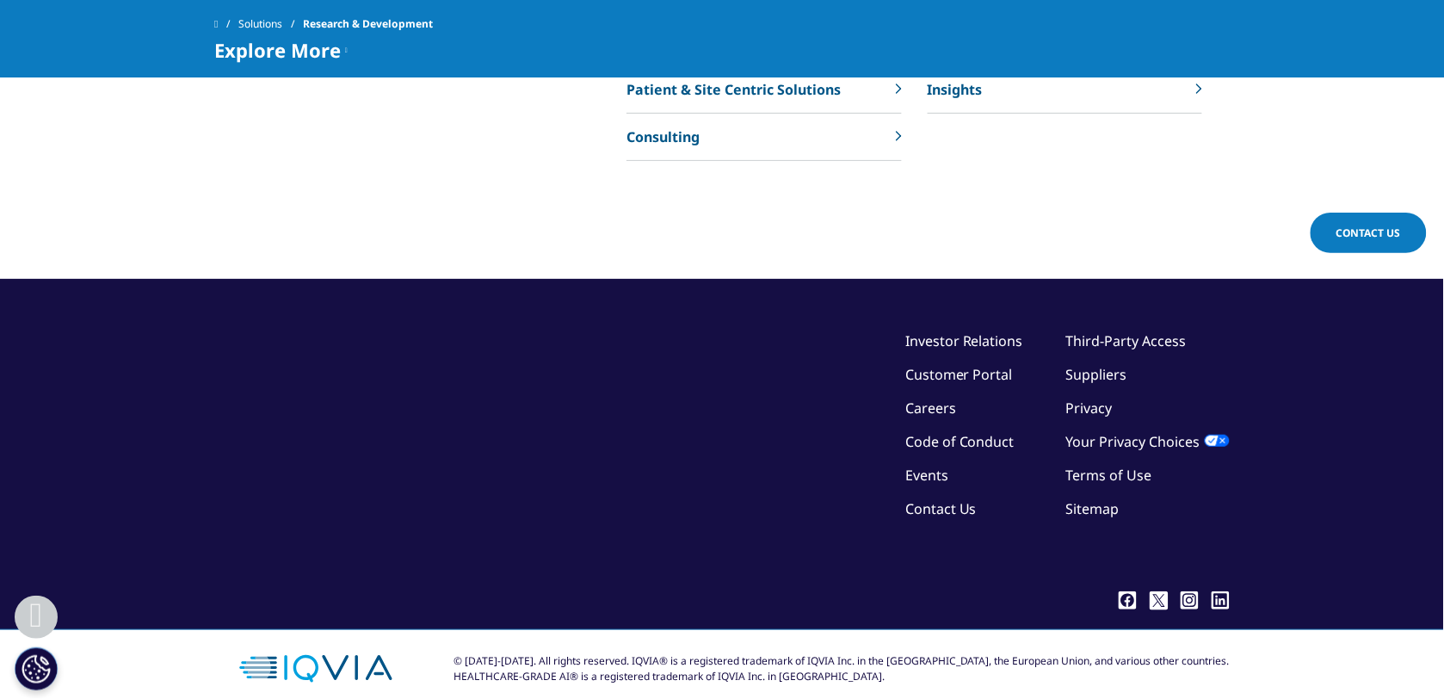
click at [943, 499] on link "Contact Us" at bounding box center [940, 508] width 71 height 19
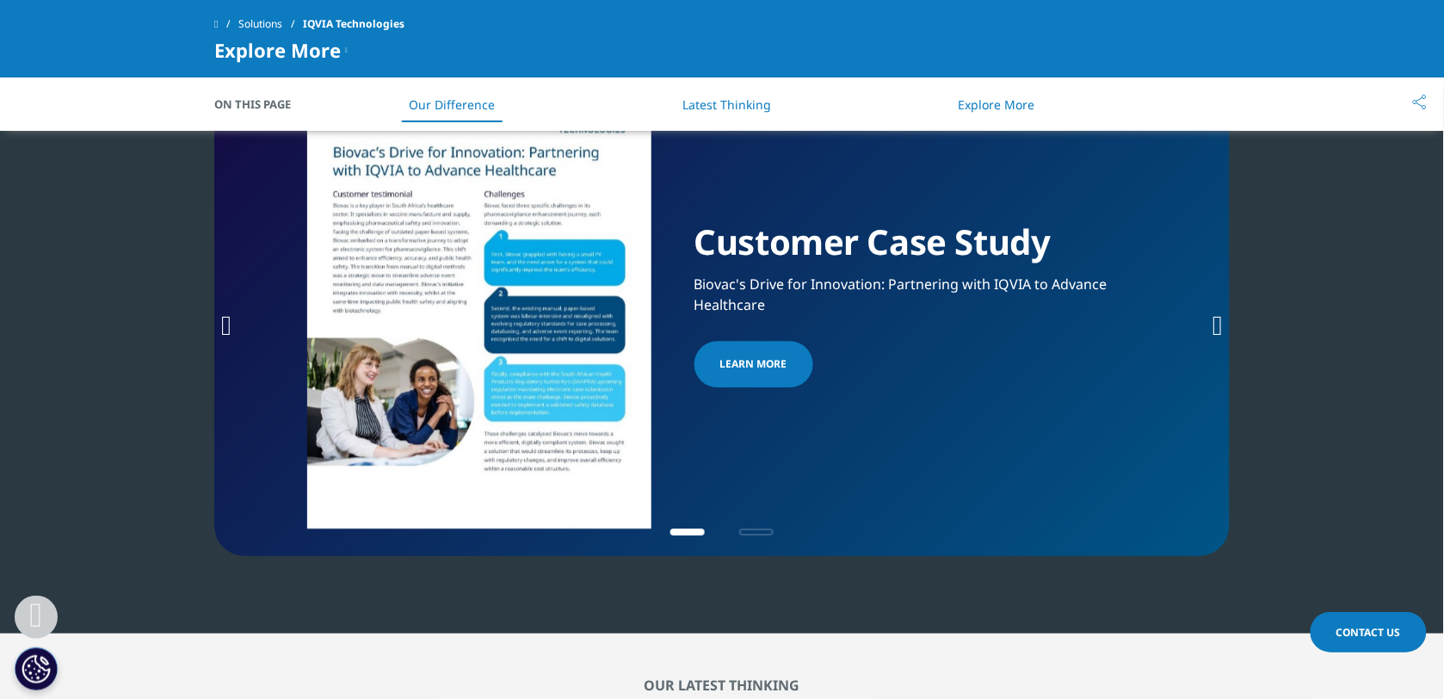
scroll to position [3658, 0]
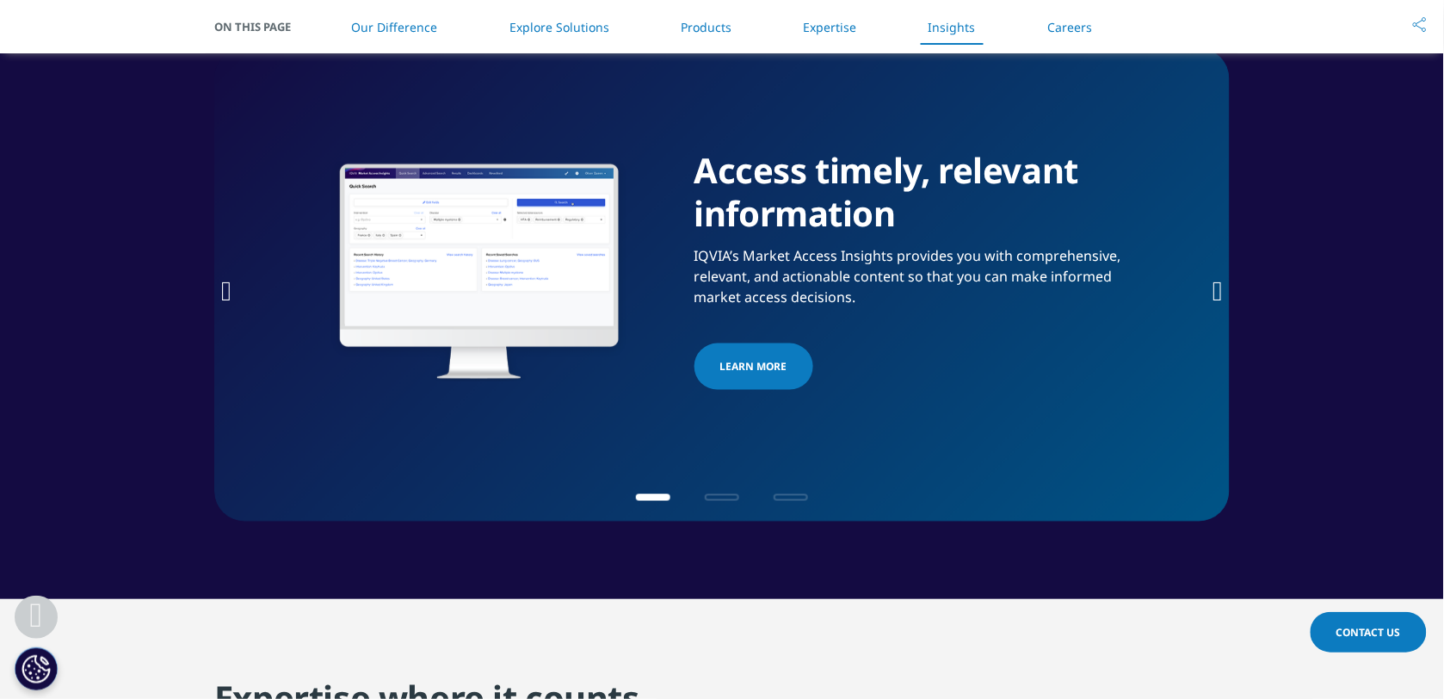
scroll to position [3461, 0]
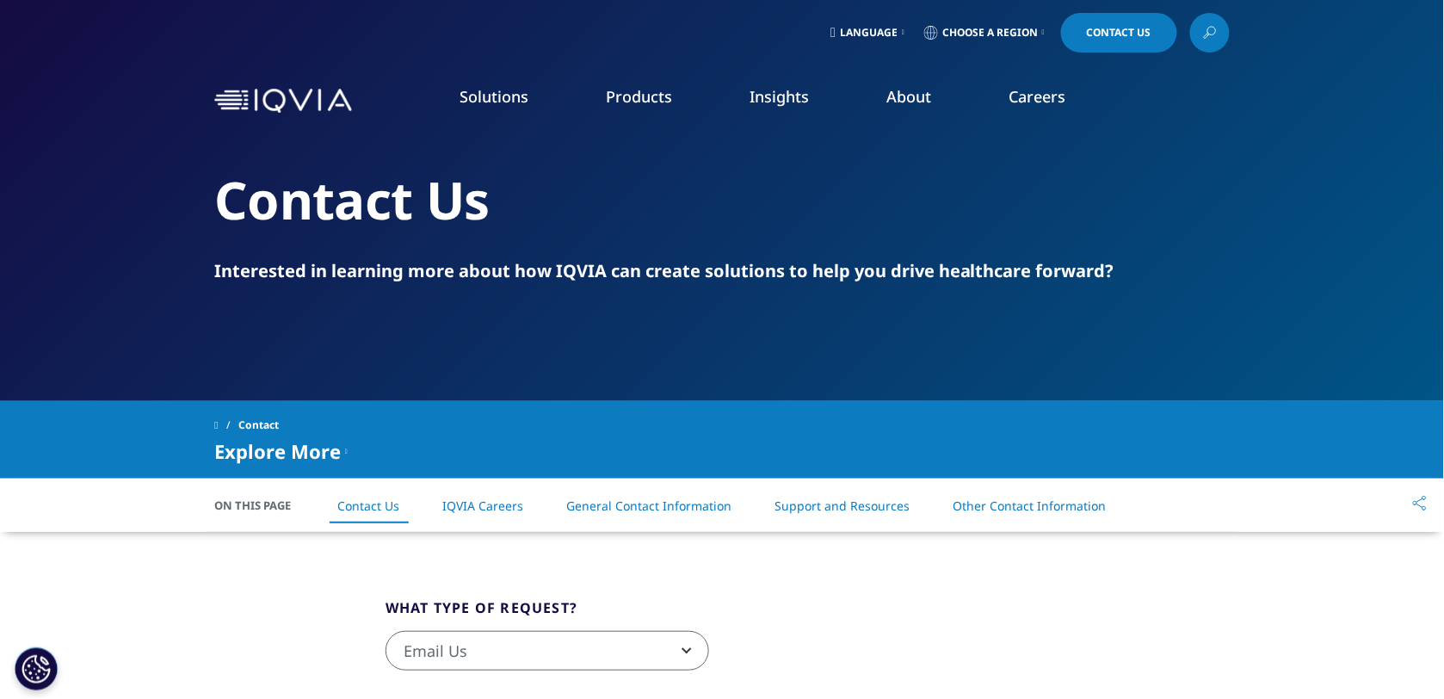
click at [1030, 503] on link "Other Contact Information" at bounding box center [1030, 505] width 153 height 16
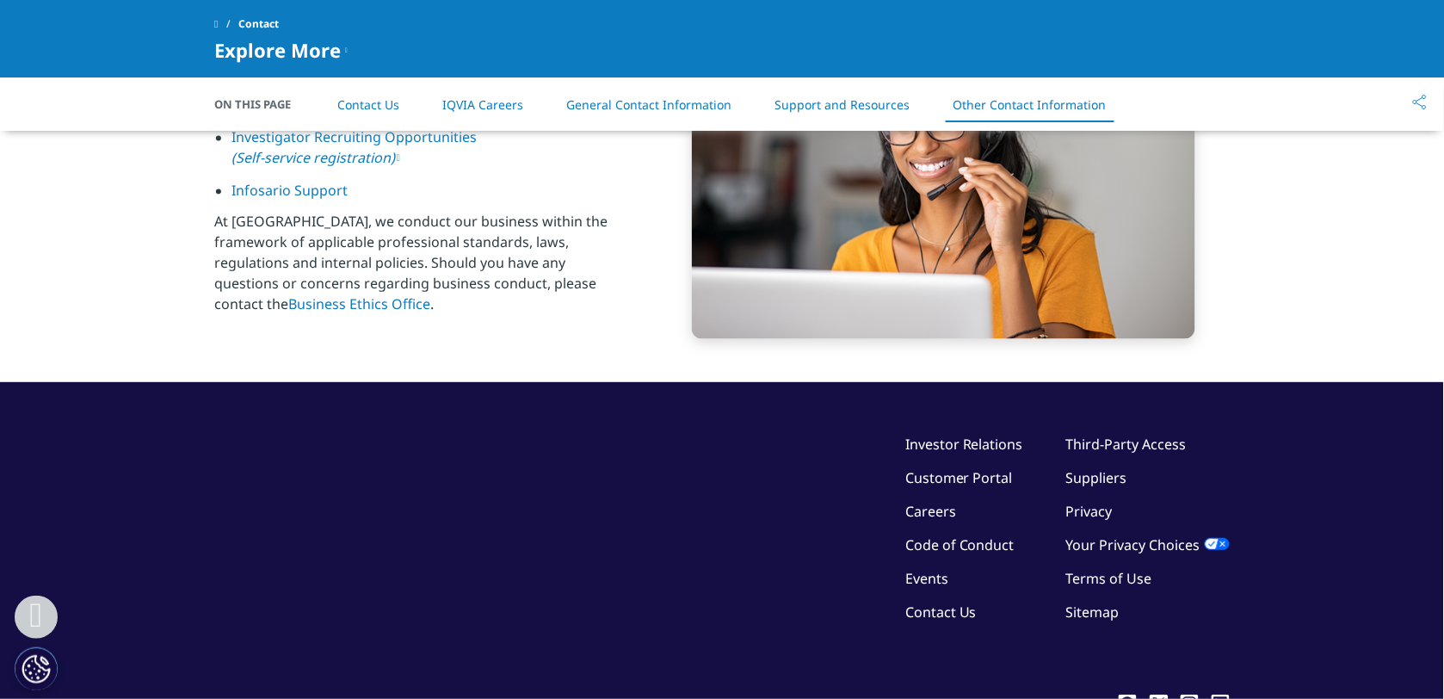
scroll to position [2652, 0]
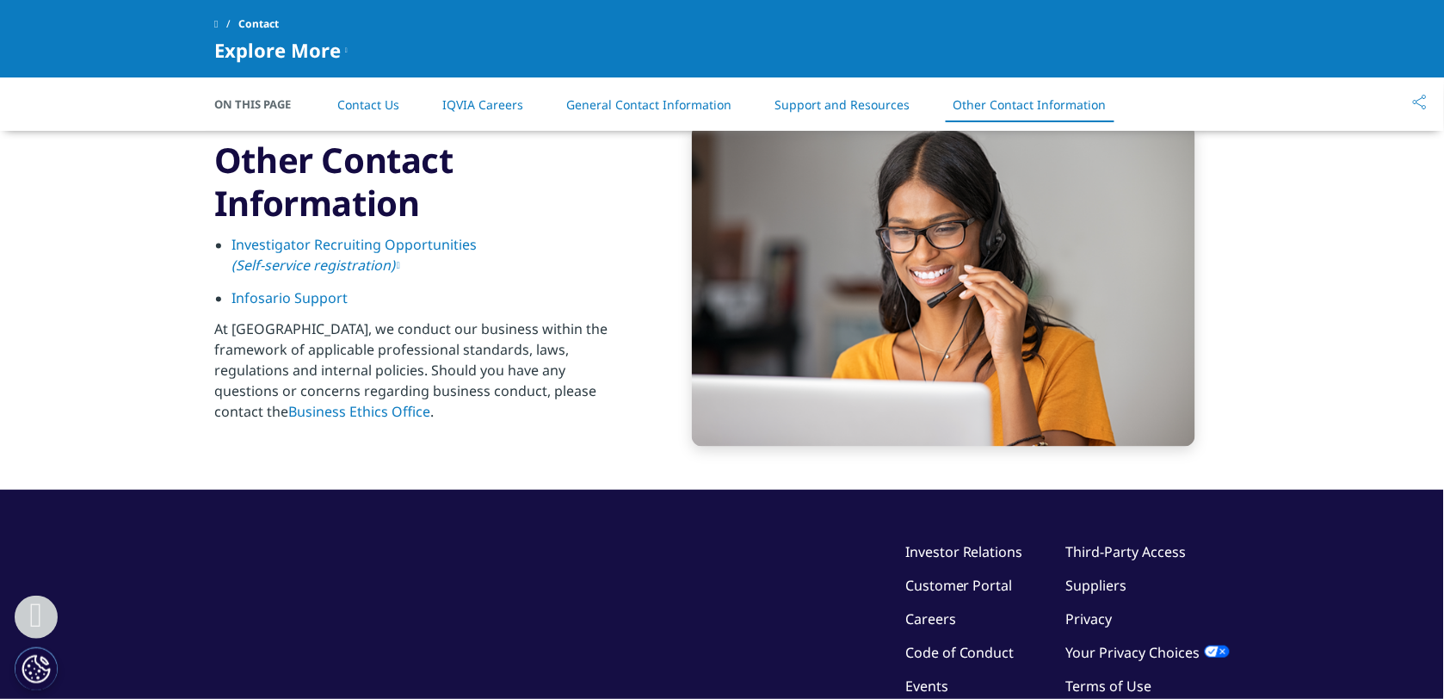
click at [958, 553] on link "Investor Relations" at bounding box center [964, 551] width 118 height 19
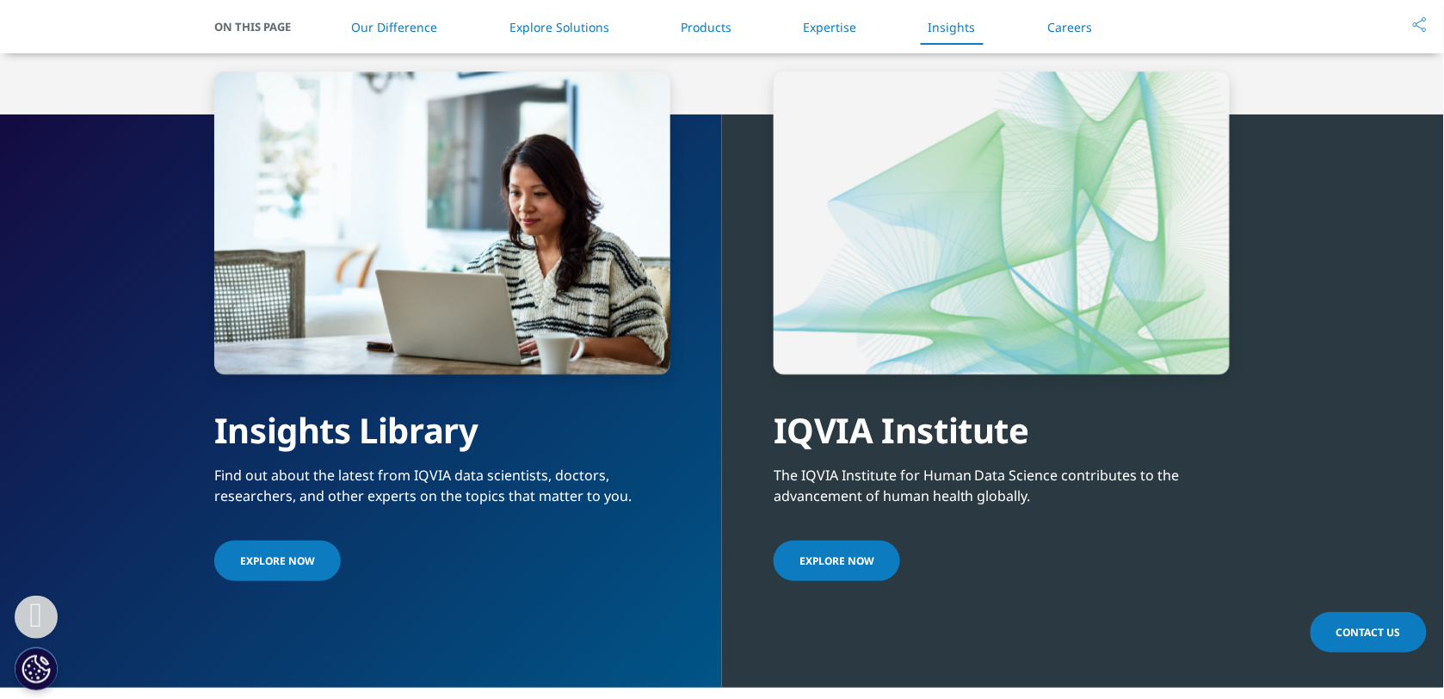
scroll to position [3012, 0]
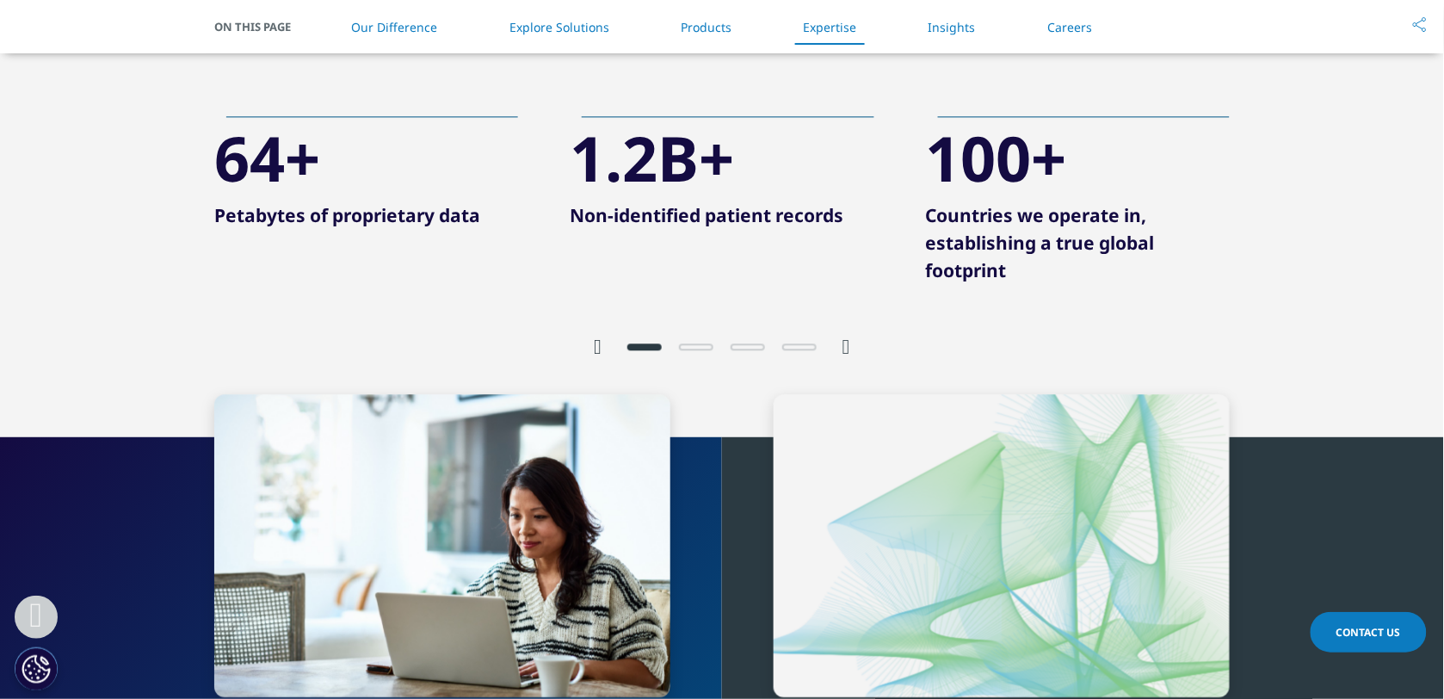
click at [849, 345] on icon "Next slide" at bounding box center [847, 347] width 8 height 21
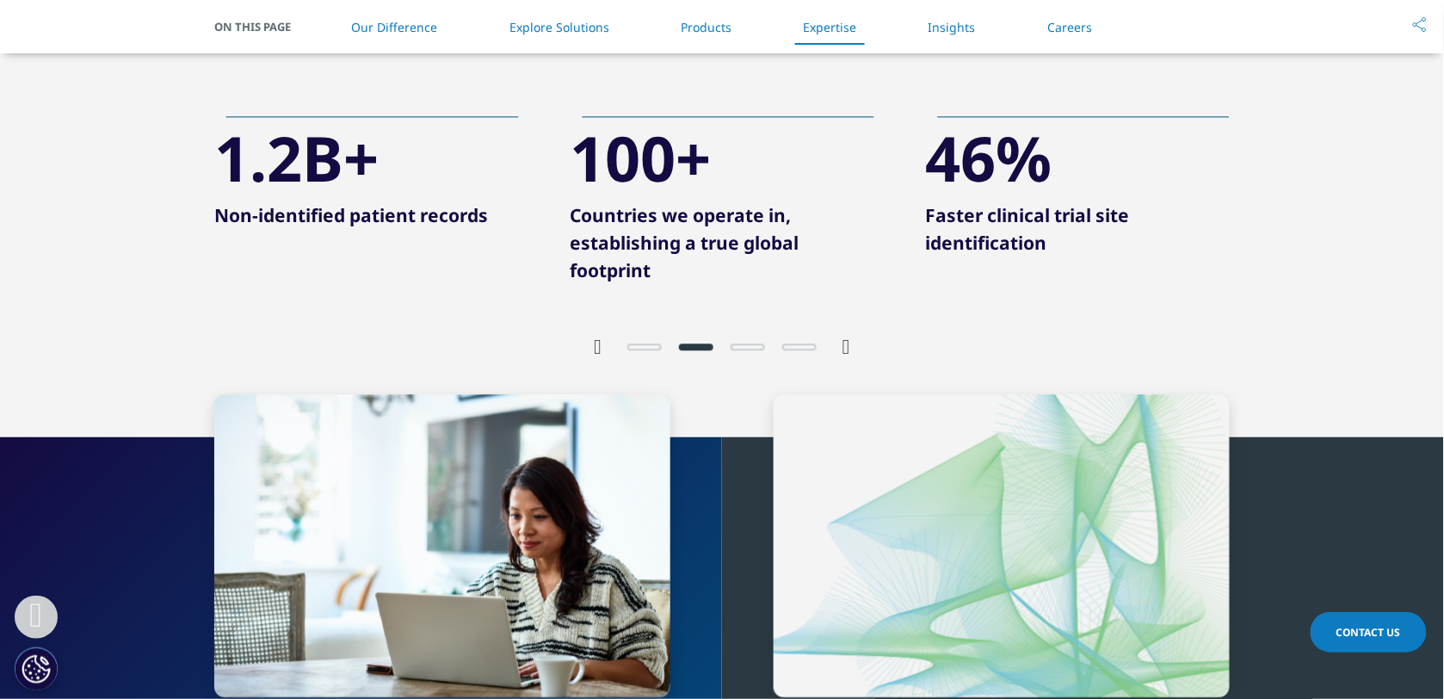
click at [849, 345] on icon "Next slide" at bounding box center [847, 347] width 8 height 21
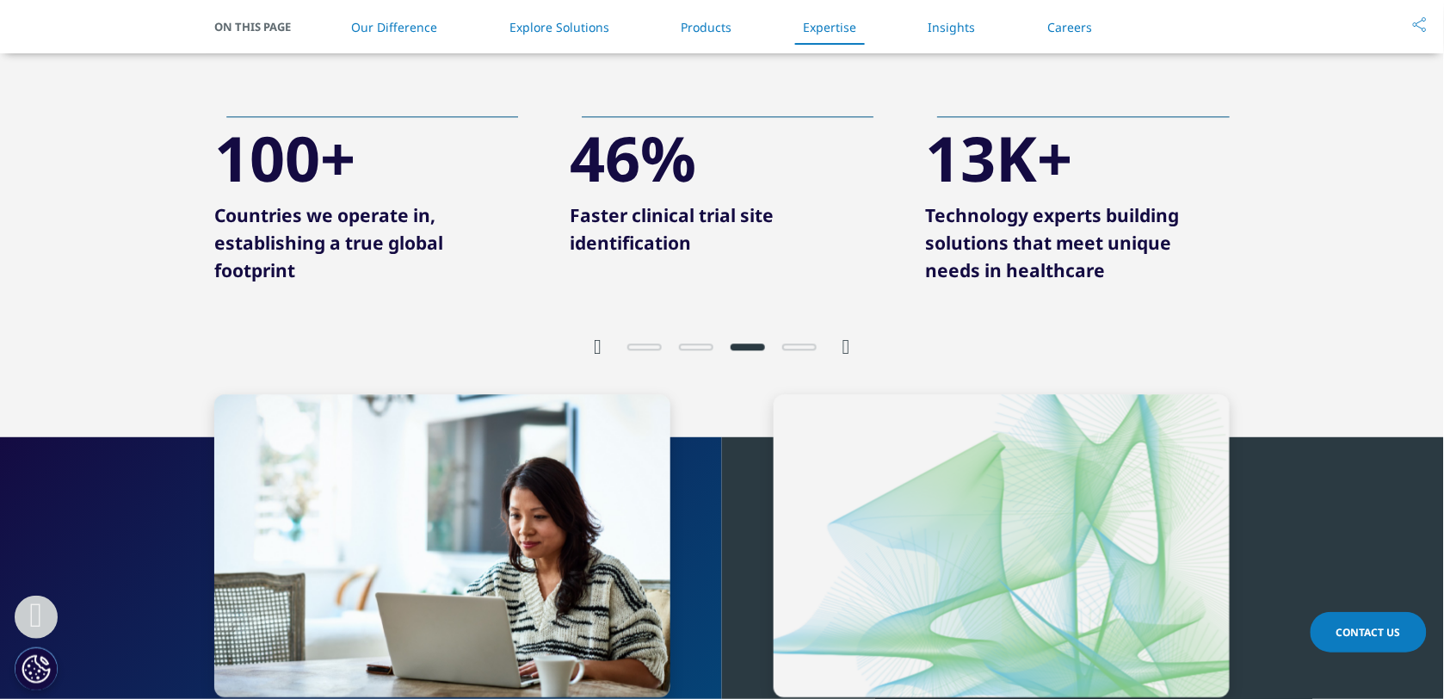
click at [849, 345] on icon "Next slide" at bounding box center [847, 347] width 8 height 21
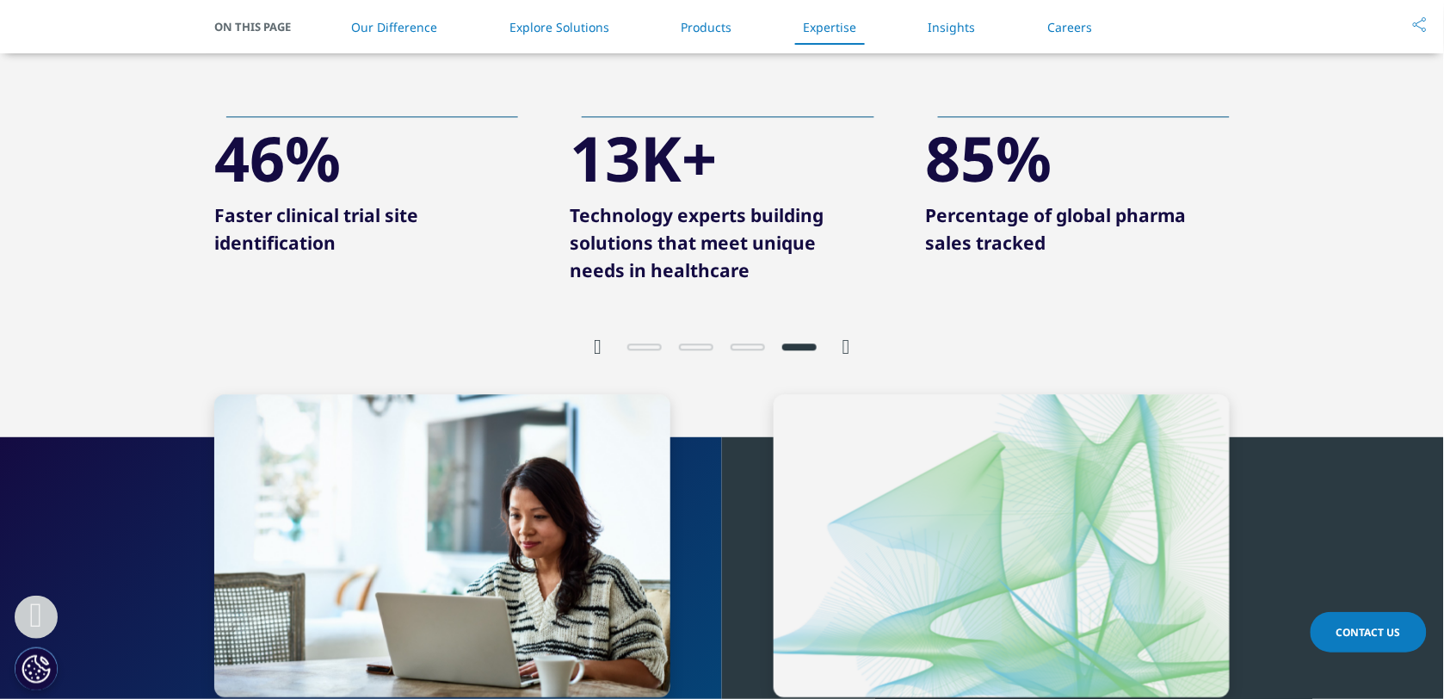
click at [848, 345] on icon "Next slide" at bounding box center [847, 347] width 8 height 21
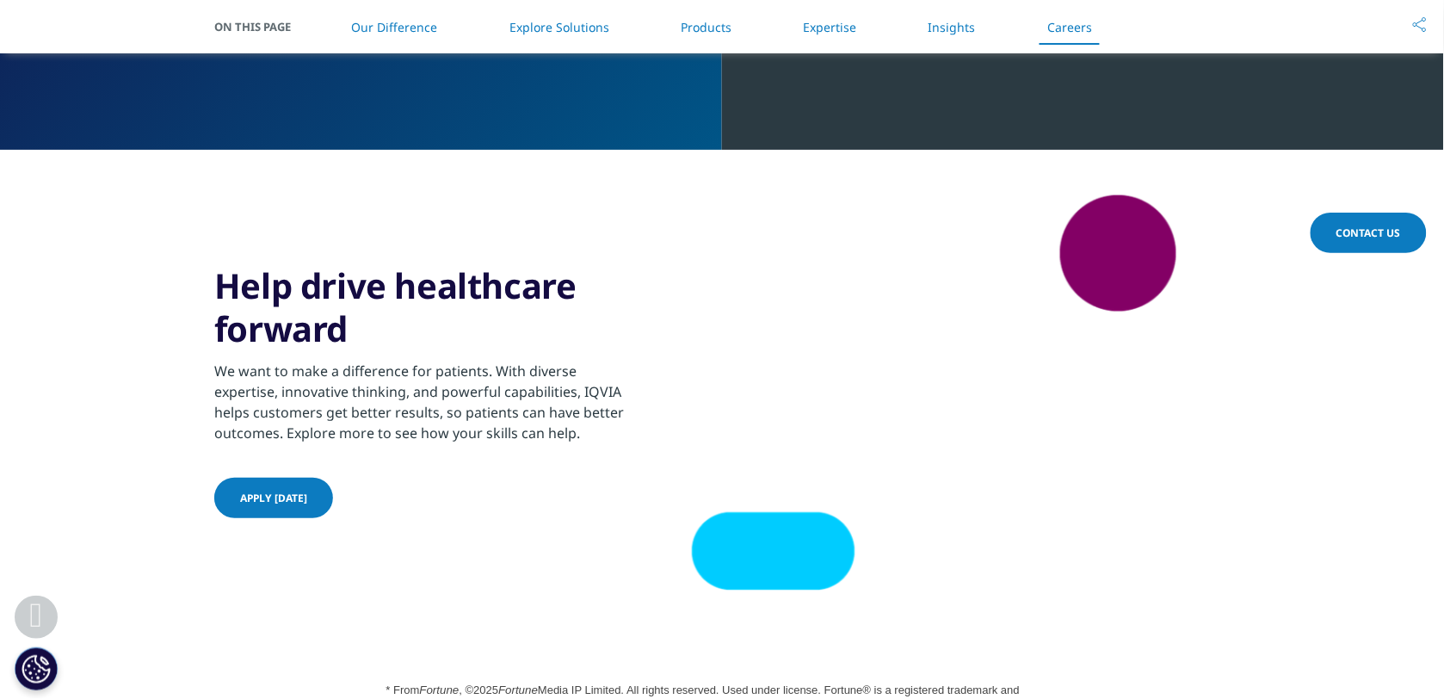
scroll to position [4402, 0]
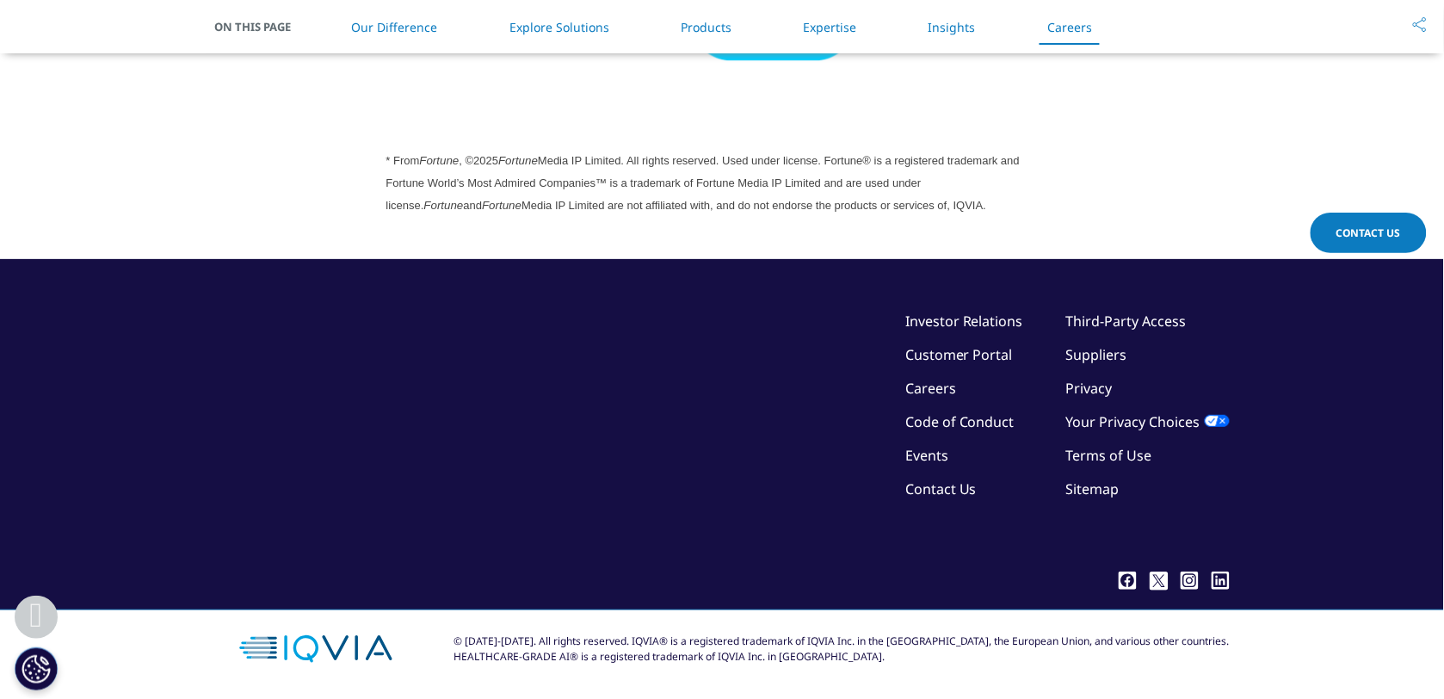
click at [1176, 633] on div "© 2018-2025. All rights reserved. IQVIA® is a registered trademark of IQVIA Inc…" at bounding box center [842, 648] width 776 height 31
click at [710, 650] on div "© 2018-2025. All rights reserved. IQVIA® is a registered trademark of IQVIA Inc…" at bounding box center [842, 648] width 776 height 31
click at [1097, 388] on link "Privacy" at bounding box center [1089, 388] width 46 height 19
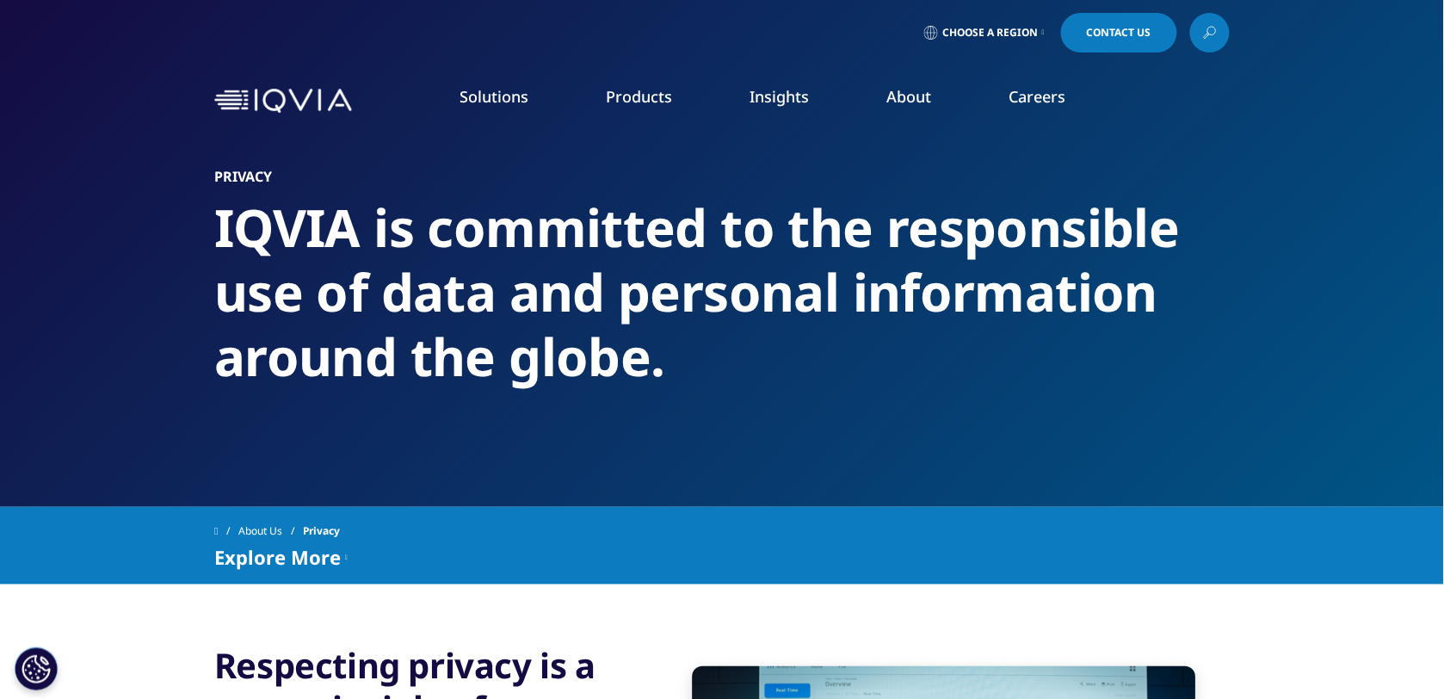
click at [348, 553] on icon at bounding box center [346, 556] width 3 height 21
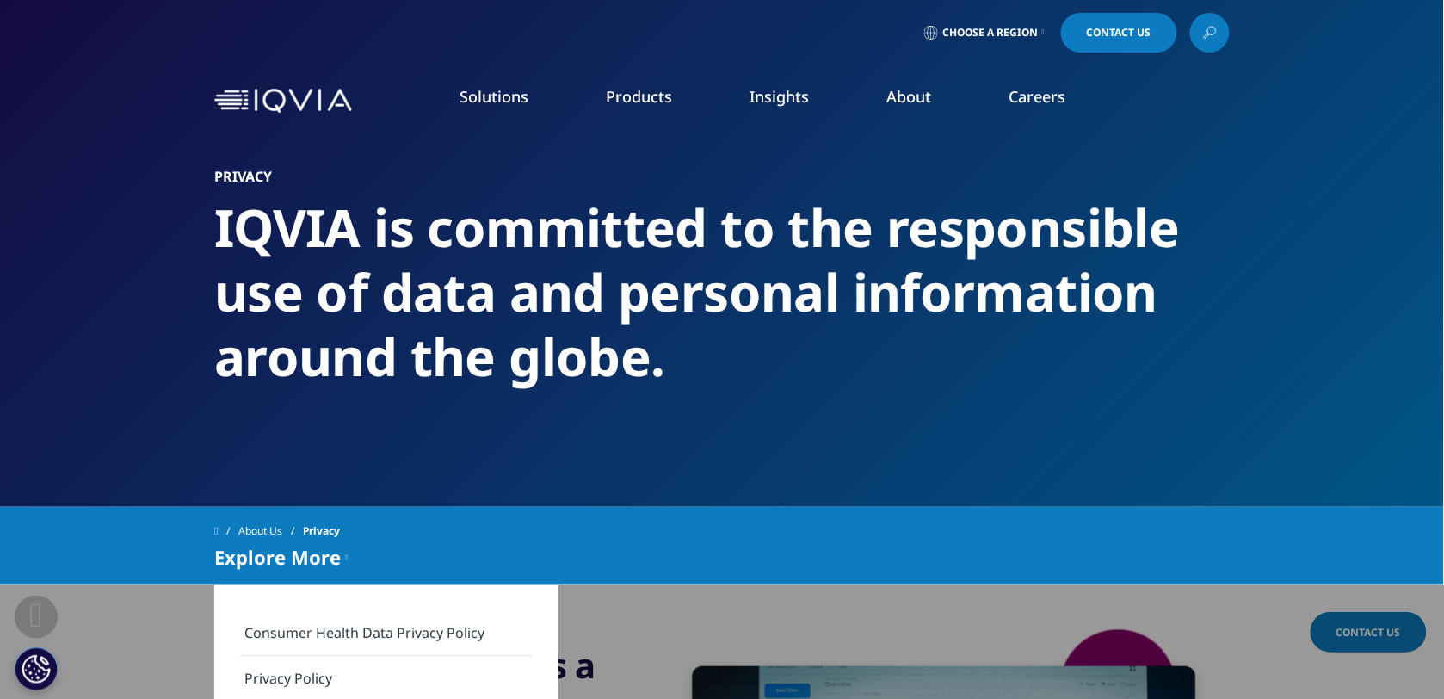
scroll to position [323, 0]
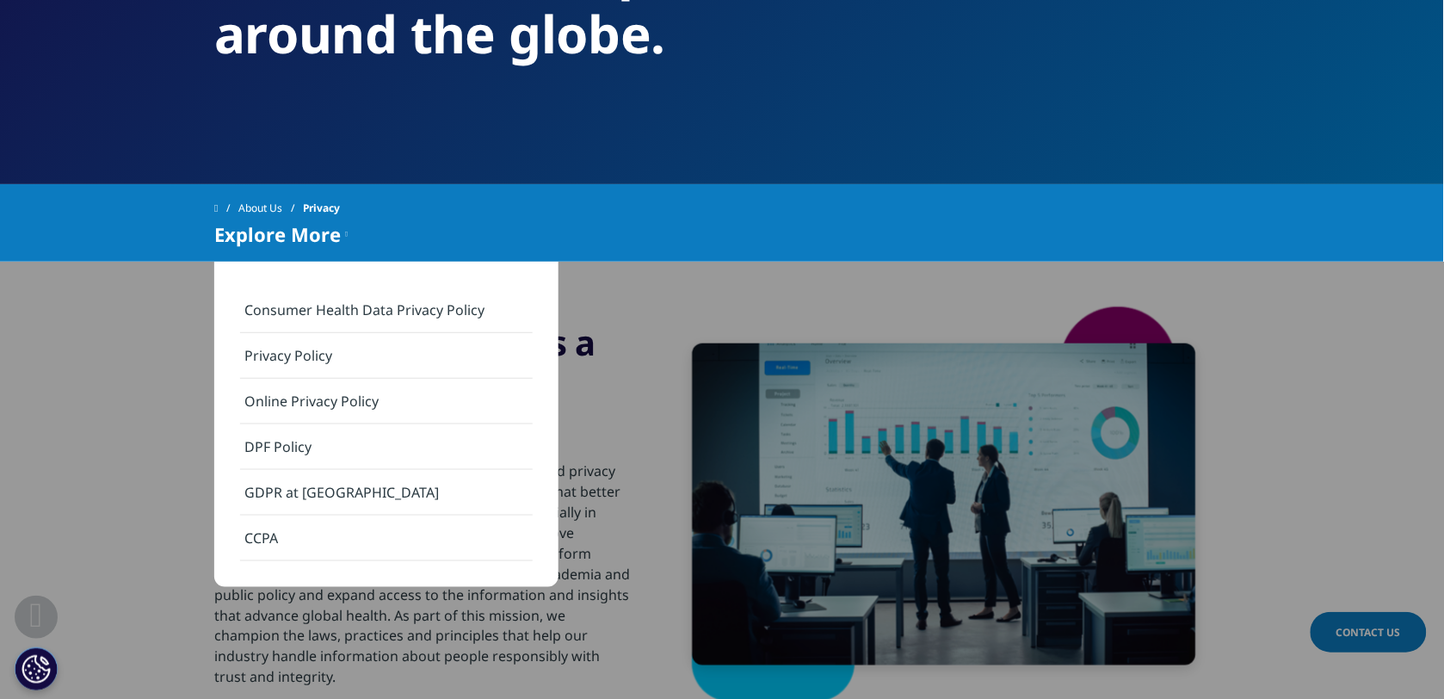
click at [685, 312] on img at bounding box center [944, 504] width 572 height 399
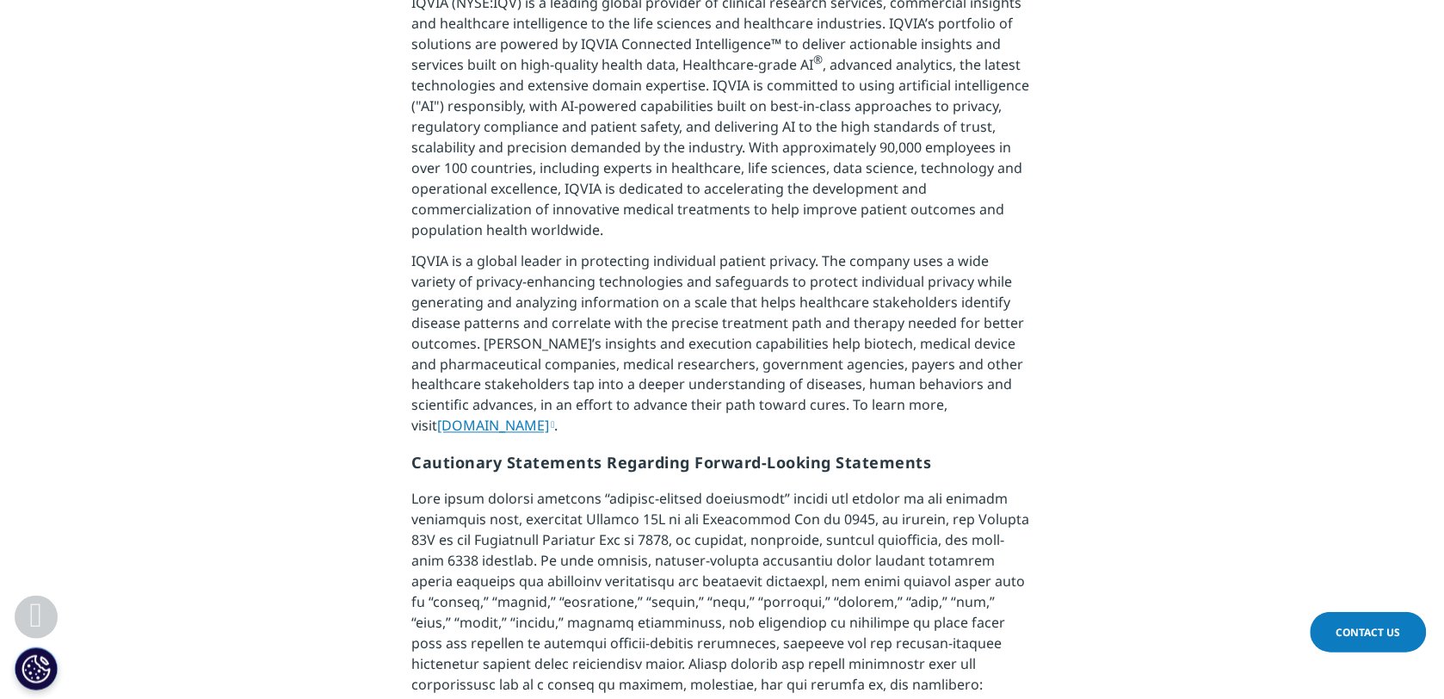
scroll to position [669, 0]
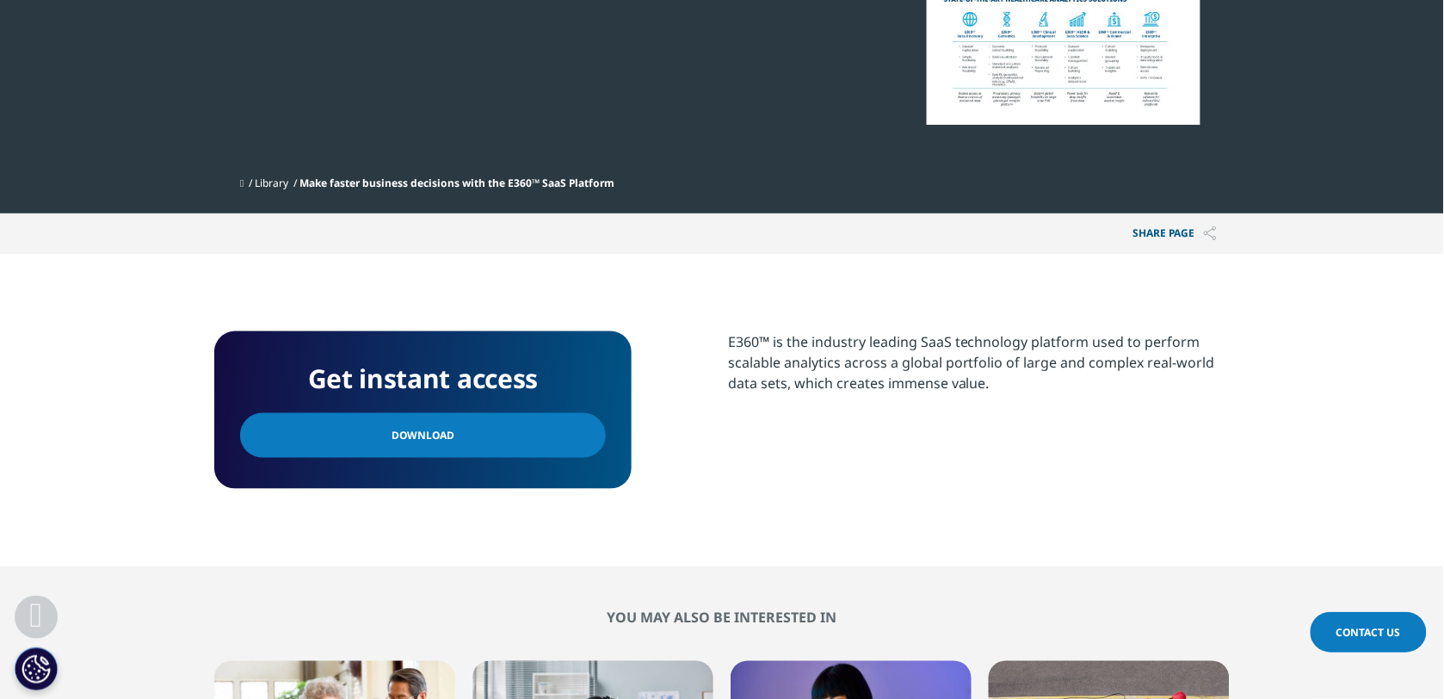
scroll to position [157, 1016]
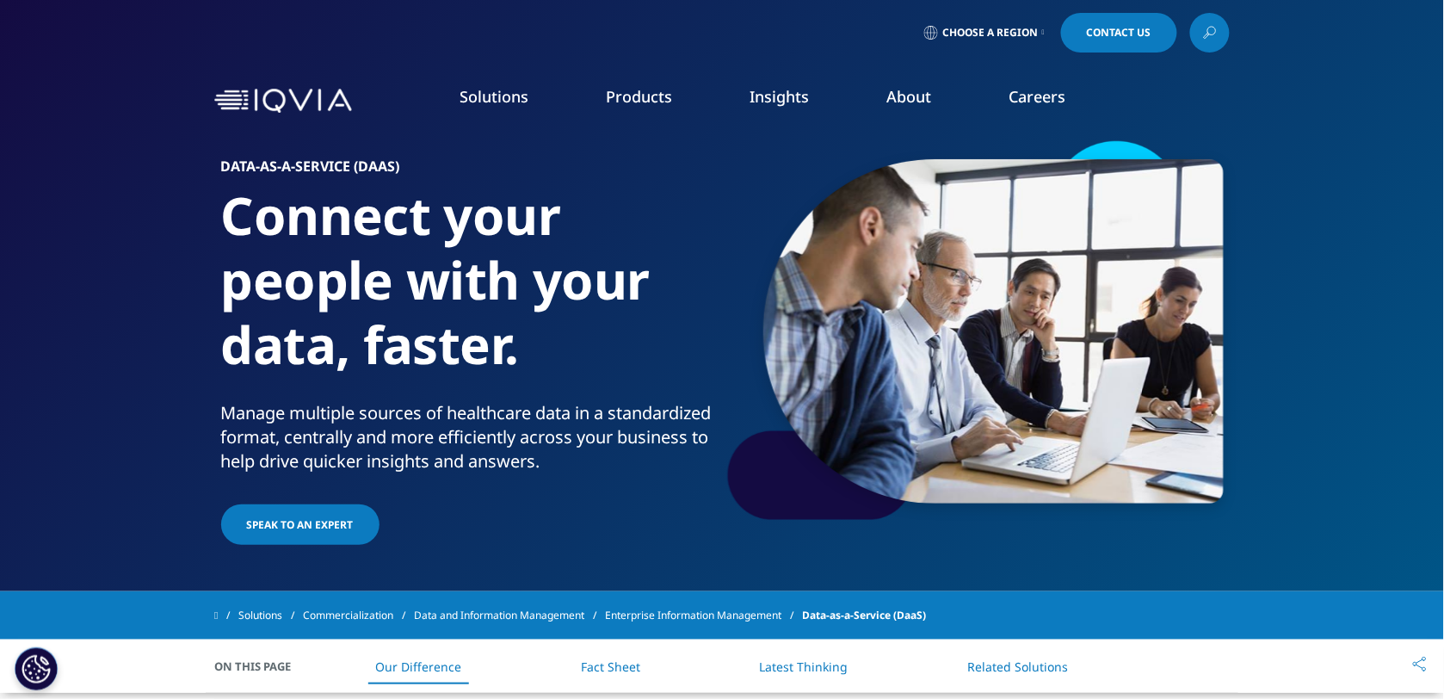
click at [503, 91] on link "Solutions" at bounding box center [494, 96] width 69 height 21
click at [497, 99] on link "Solutions" at bounding box center [494, 96] width 69 height 21
click at [248, 97] on img at bounding box center [283, 101] width 138 height 25
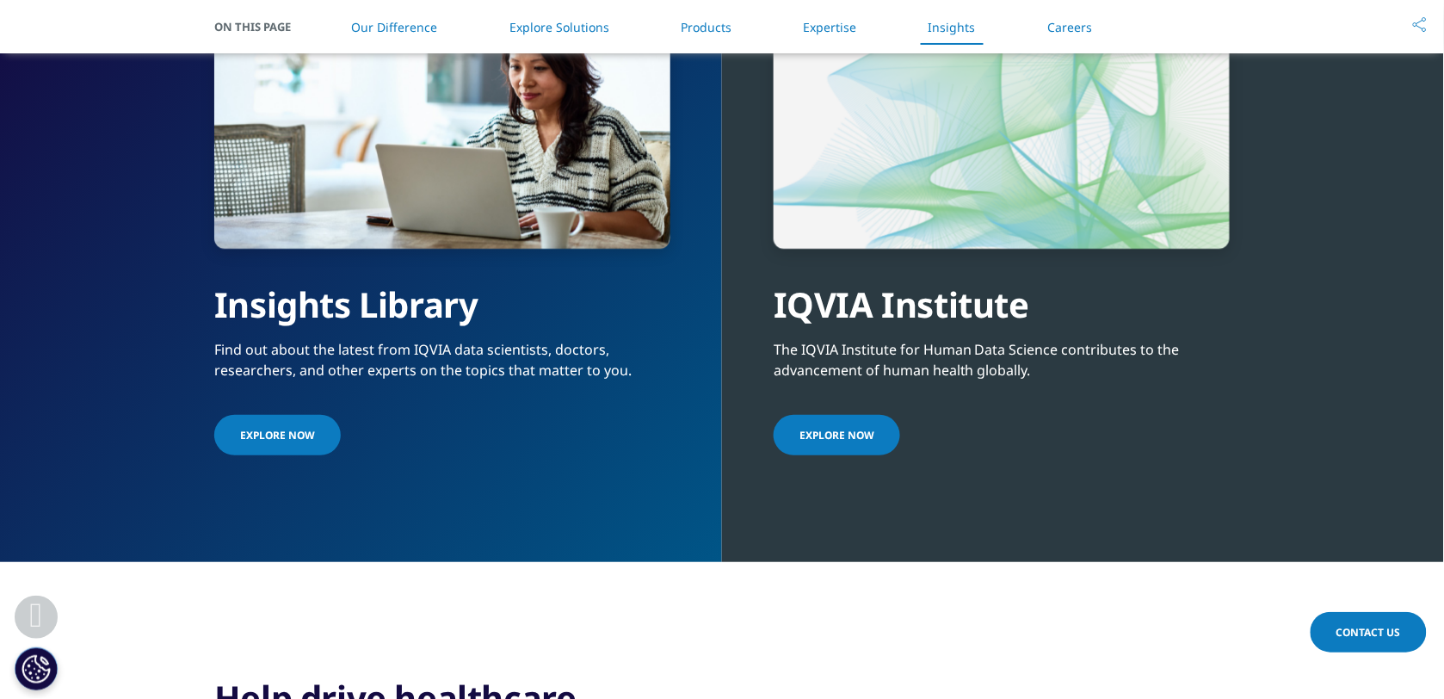
scroll to position [3461, 0]
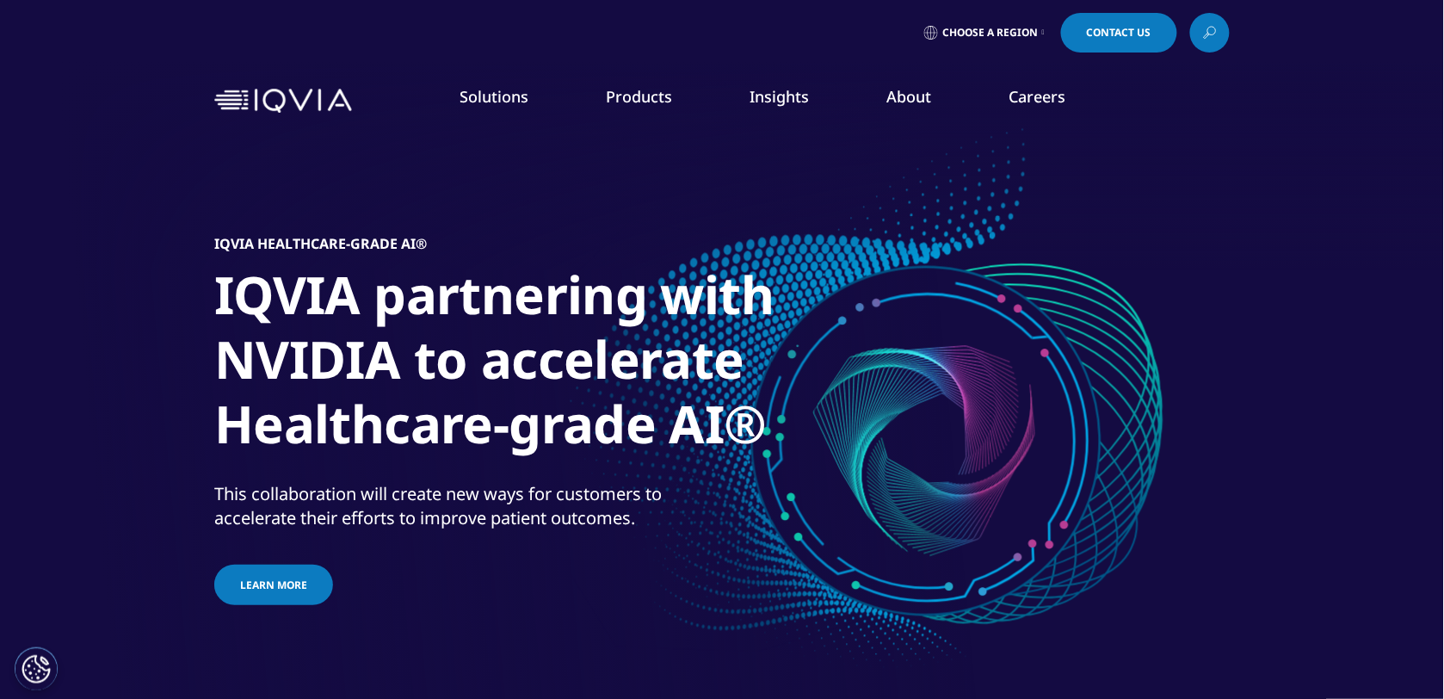
click at [485, 99] on link "Solutions" at bounding box center [494, 96] width 69 height 21
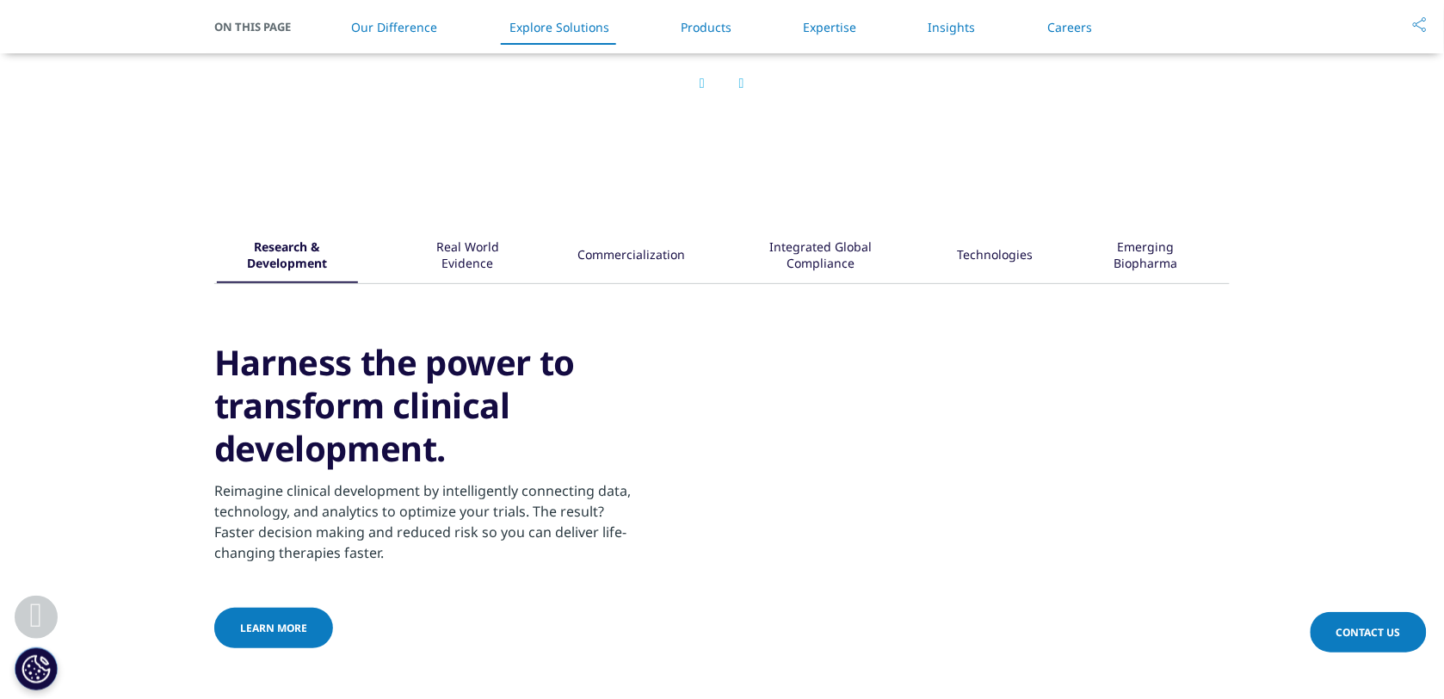
scroll to position [1506, 0]
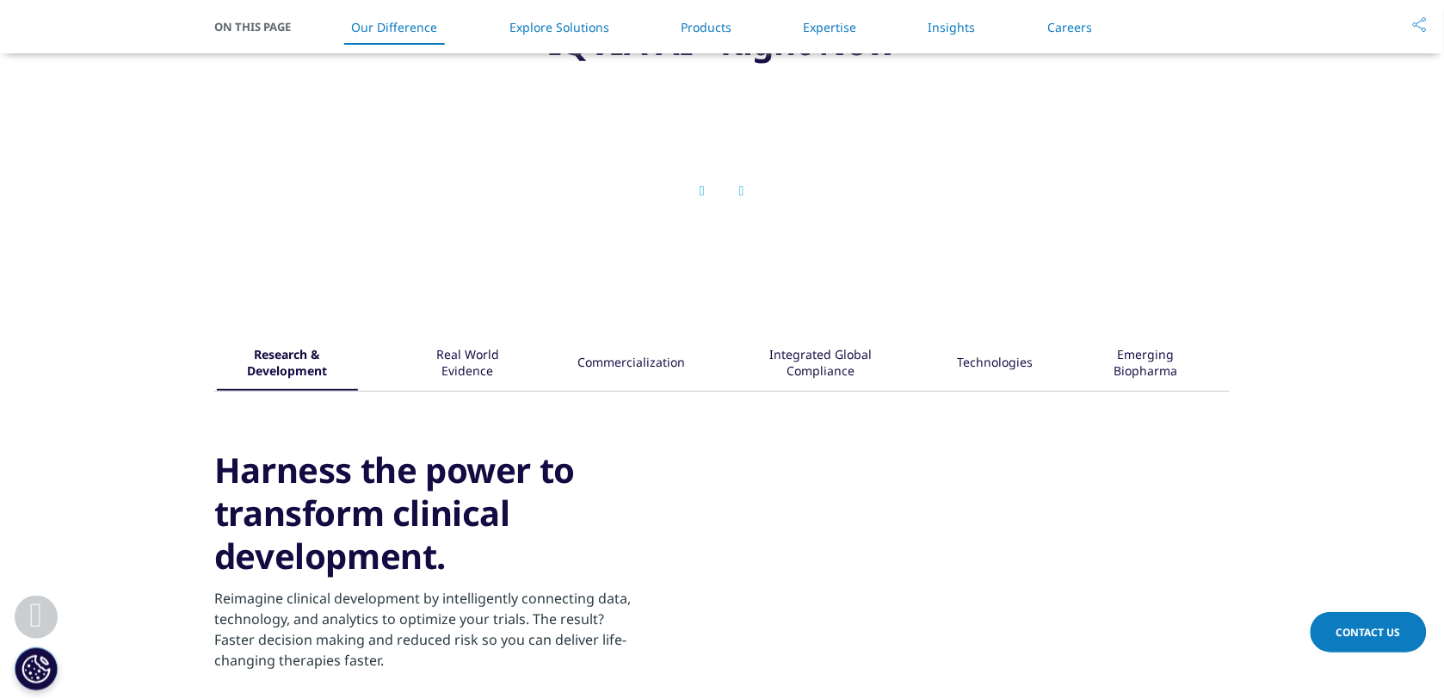
click at [628, 372] on div "Commercialization" at bounding box center [631, 363] width 108 height 53
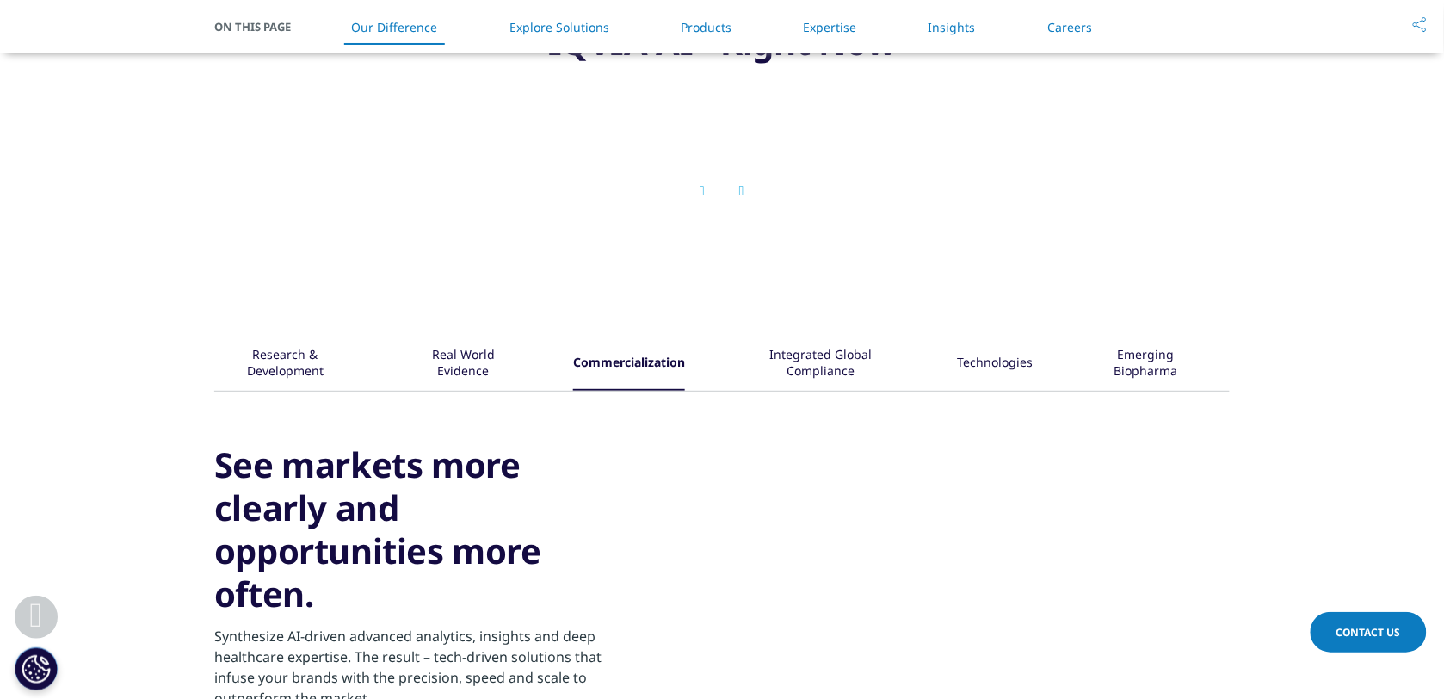
click at [866, 363] on div "Integrated Global Compliance" at bounding box center [821, 363] width 164 height 53
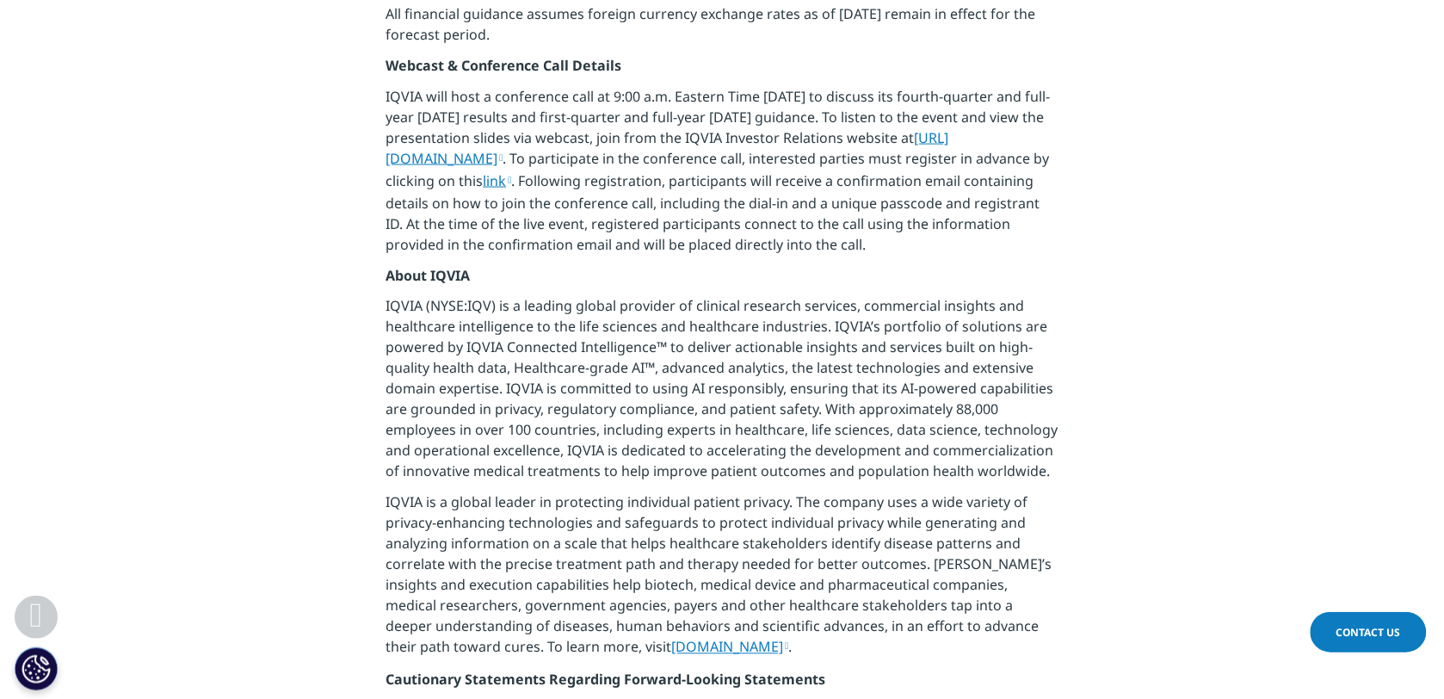
scroll to position [2689, 0]
